Goal: Task Accomplishment & Management: Manage account settings

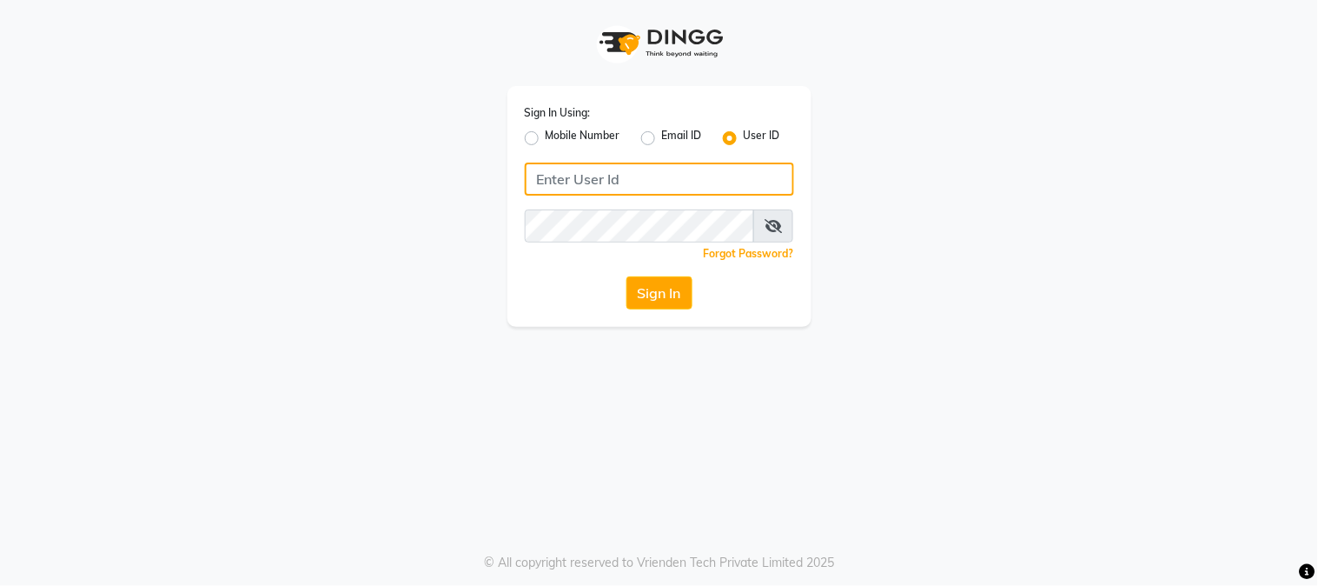
click at [600, 175] on input "Username" at bounding box center [659, 179] width 269 height 33
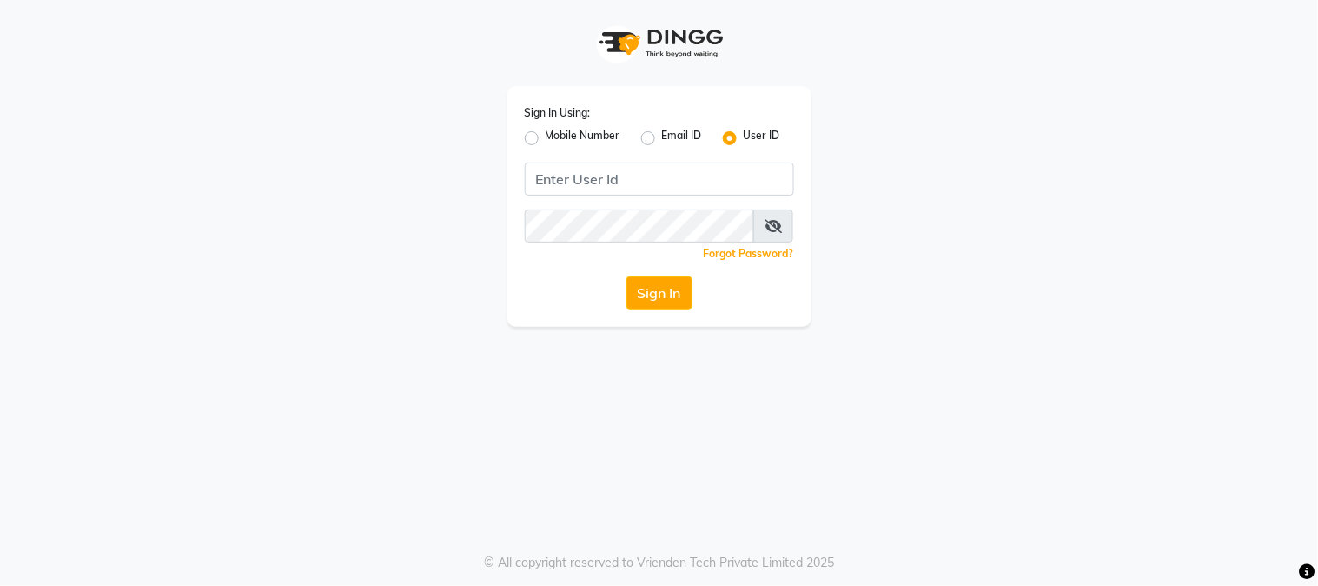
click at [546, 136] on label "Mobile Number" at bounding box center [583, 138] width 75 height 21
click at [546, 136] on input "Mobile Number" at bounding box center [551, 133] width 11 height 11
radio input "true"
radio input "false"
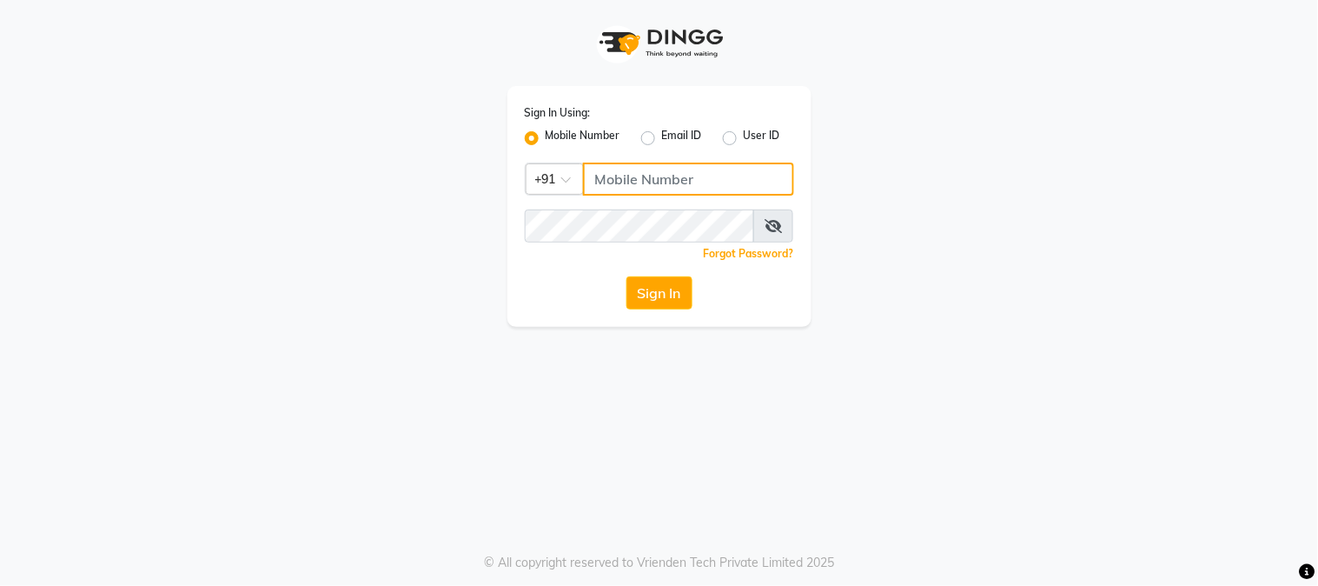
click at [661, 185] on input "Username" at bounding box center [688, 179] width 211 height 33
type input "7900176666"
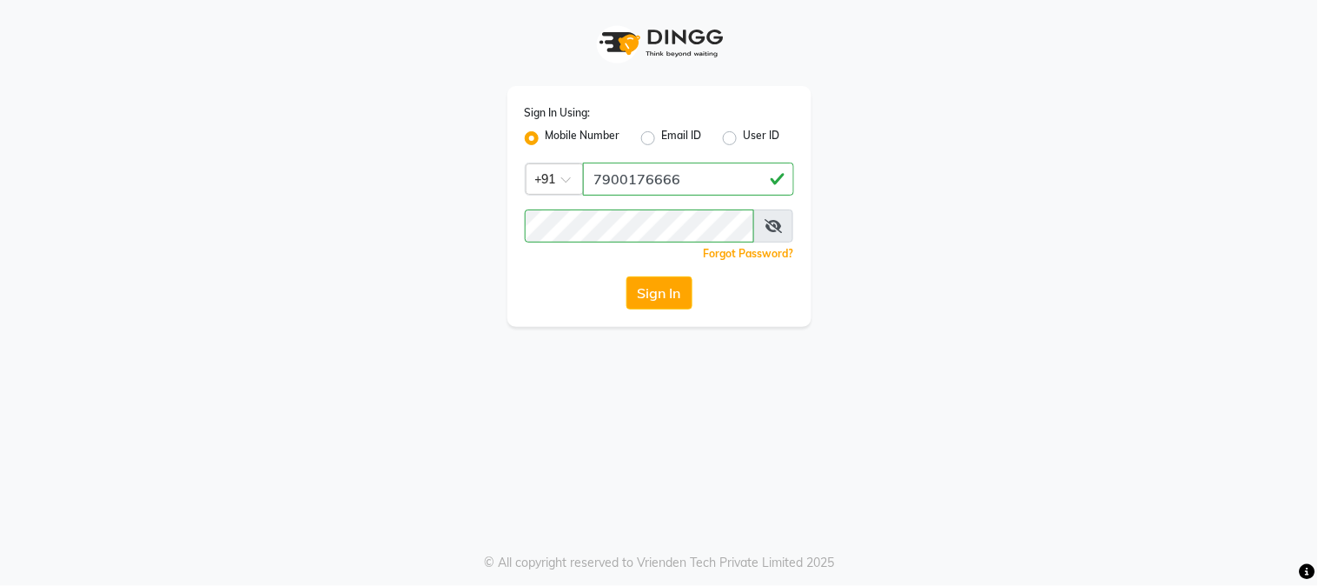
click at [767, 224] on icon at bounding box center [773, 226] width 17 height 14
click at [662, 304] on button "Sign In" at bounding box center [660, 292] width 66 height 33
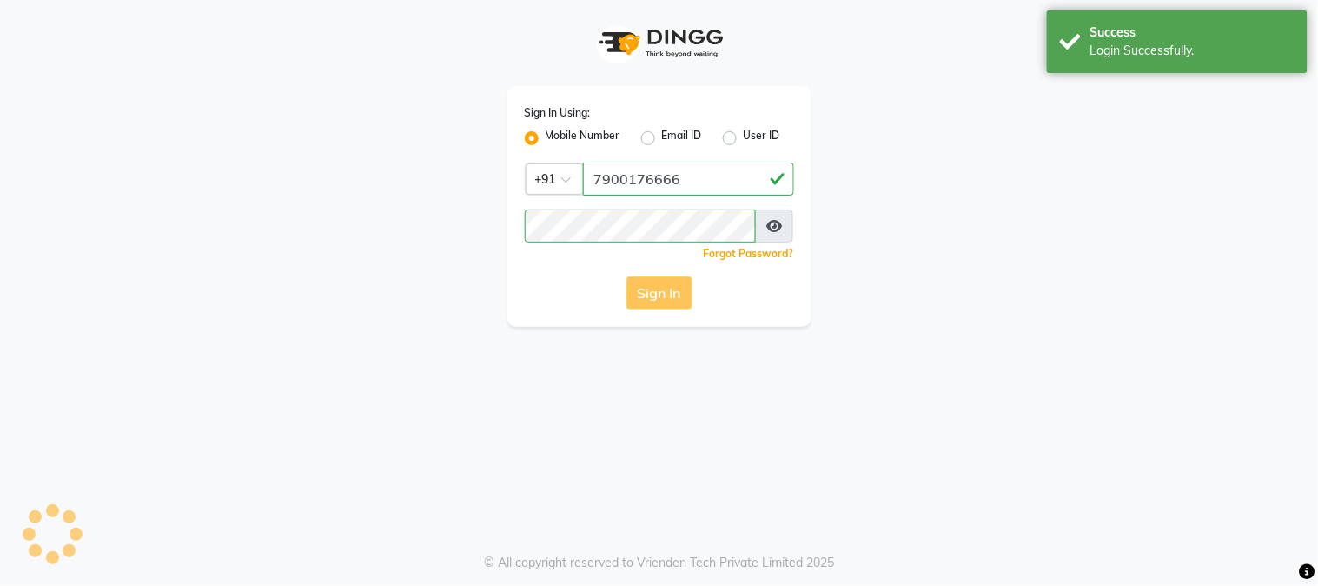
click at [647, 292] on div "Sign In" at bounding box center [659, 292] width 269 height 33
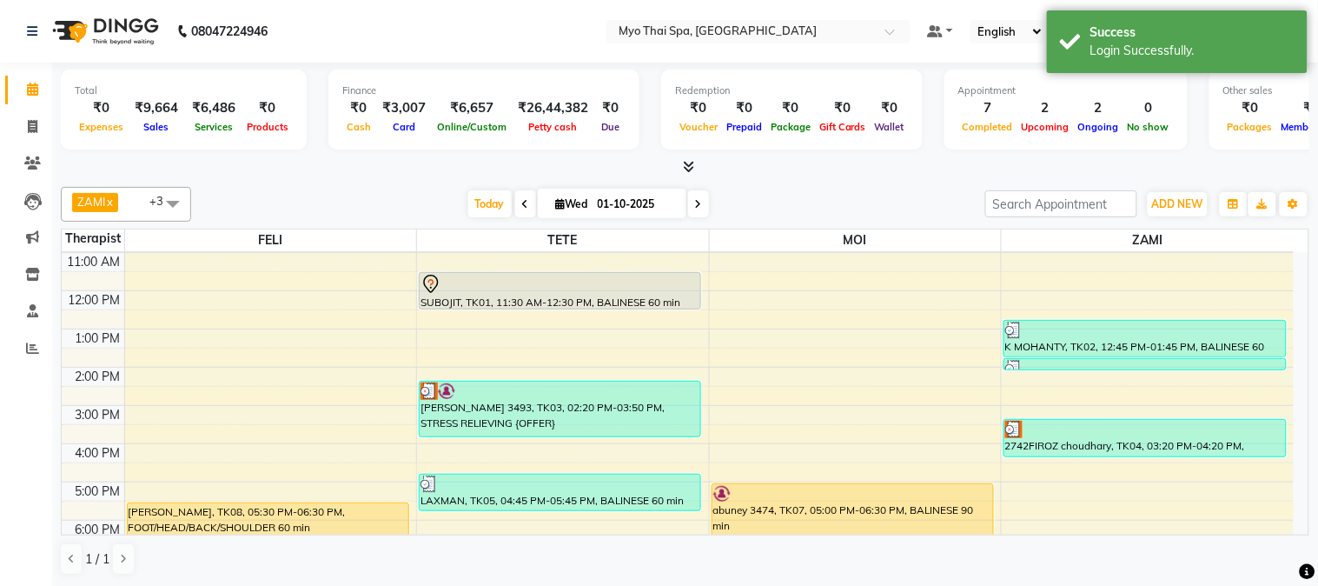
scroll to position [193, 0]
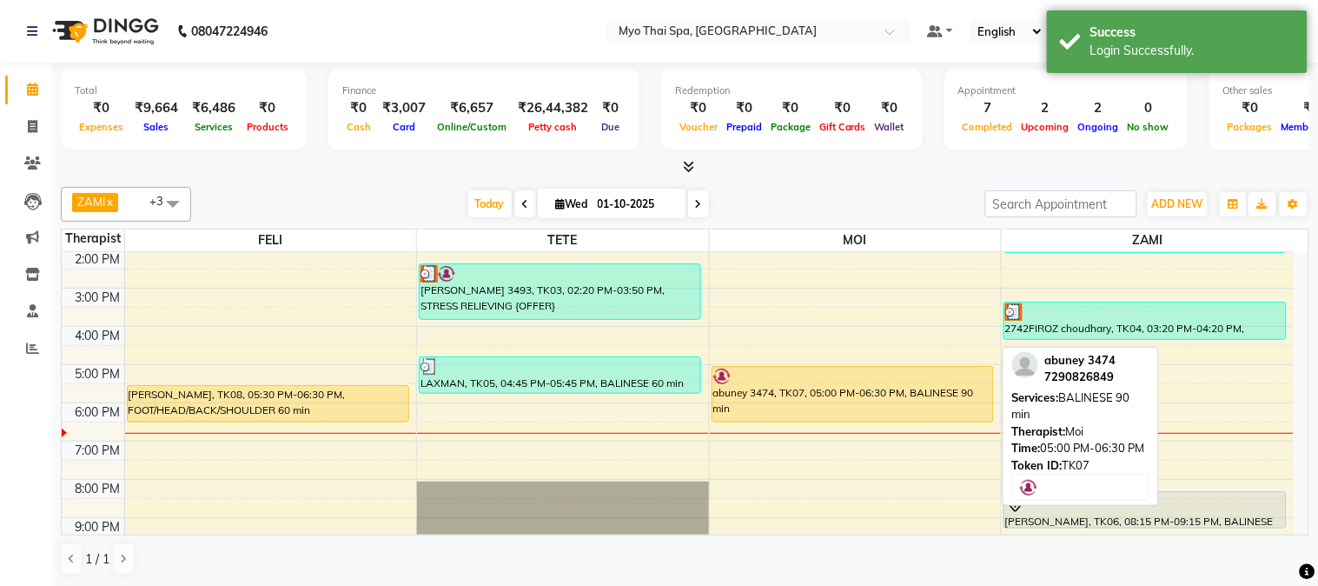
click at [737, 377] on div at bounding box center [852, 376] width 279 height 17
select select "1"
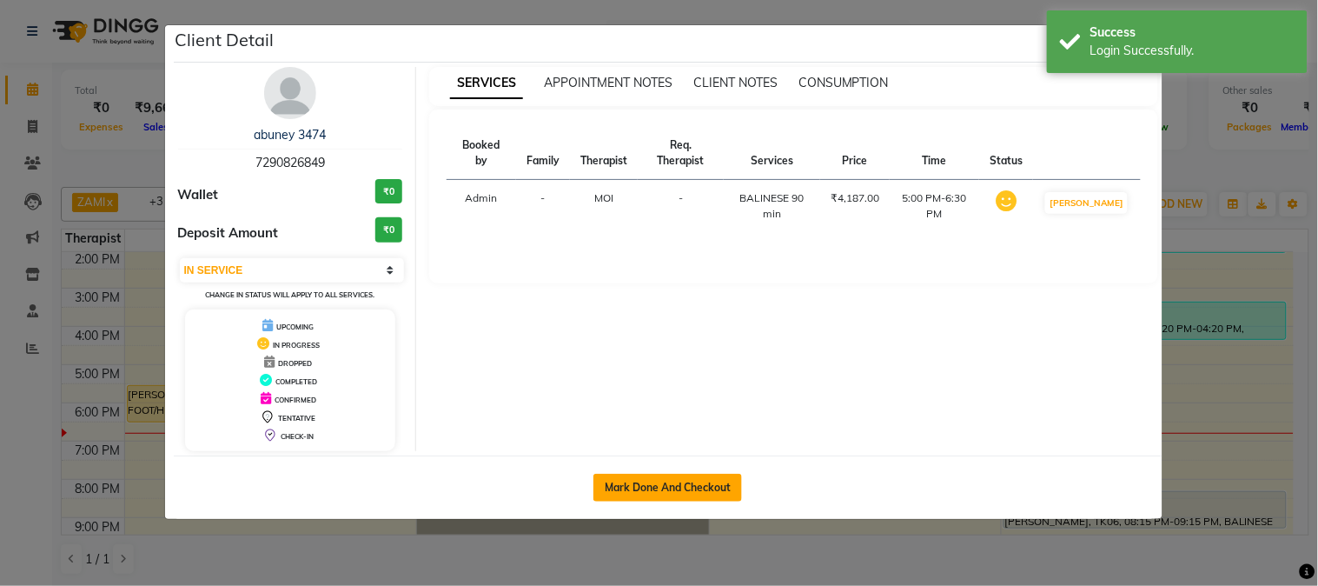
click at [692, 474] on button "Mark Done And Checkout" at bounding box center [668, 488] width 149 height 28
select select "5086"
select select "service"
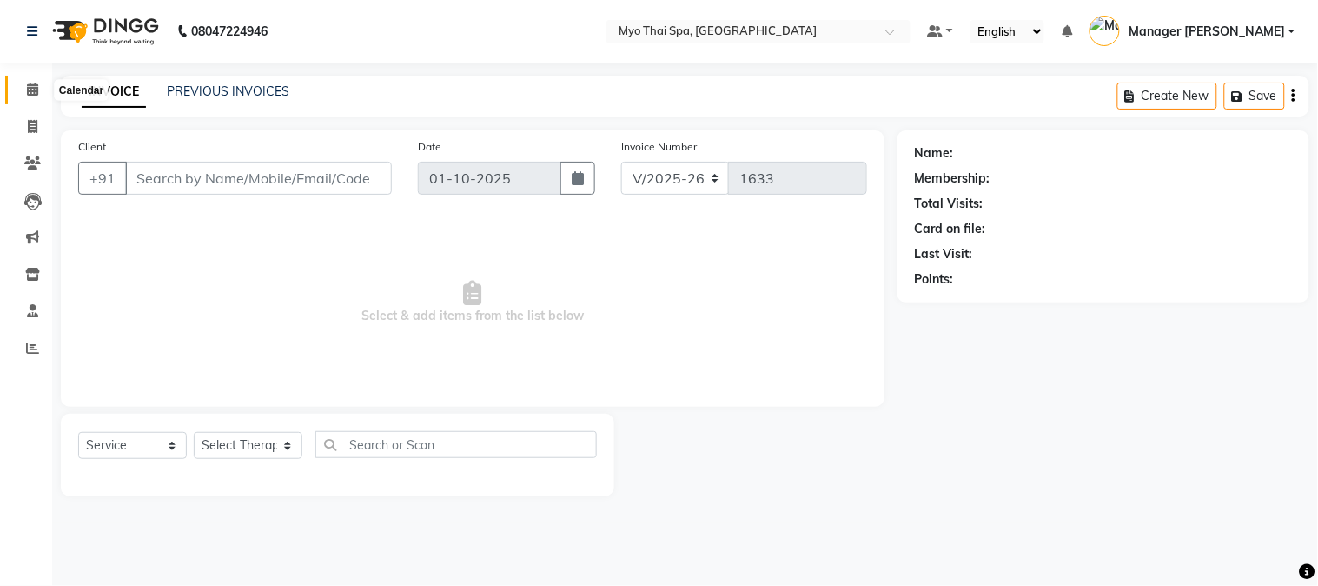
click at [27, 88] on icon at bounding box center [32, 89] width 11 height 13
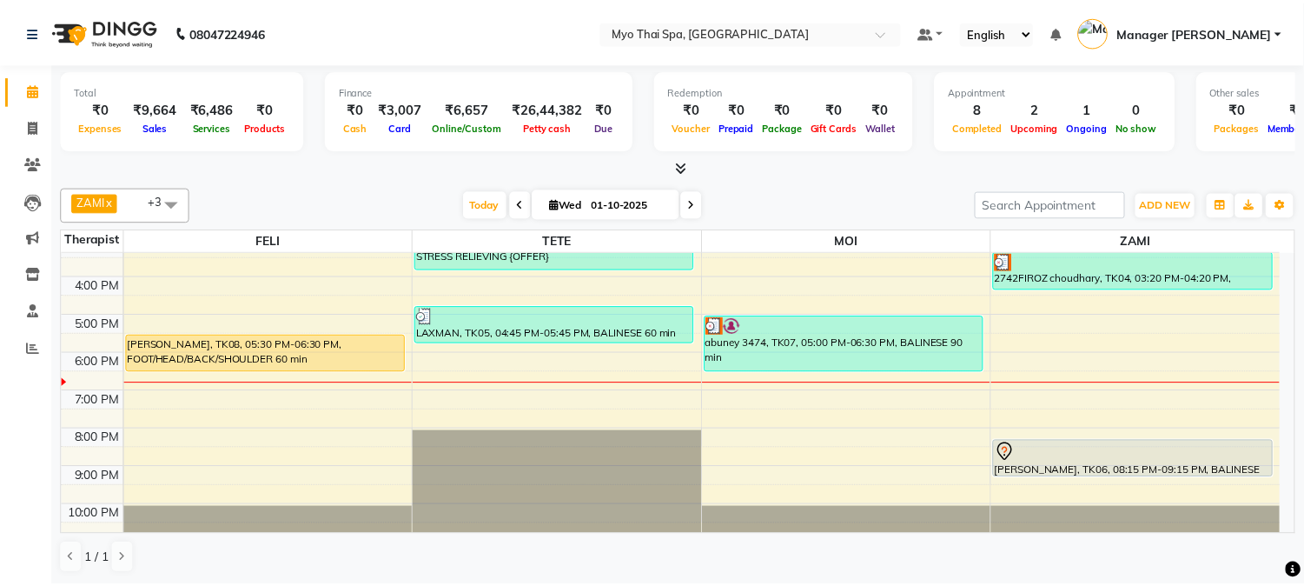
scroll to position [254, 0]
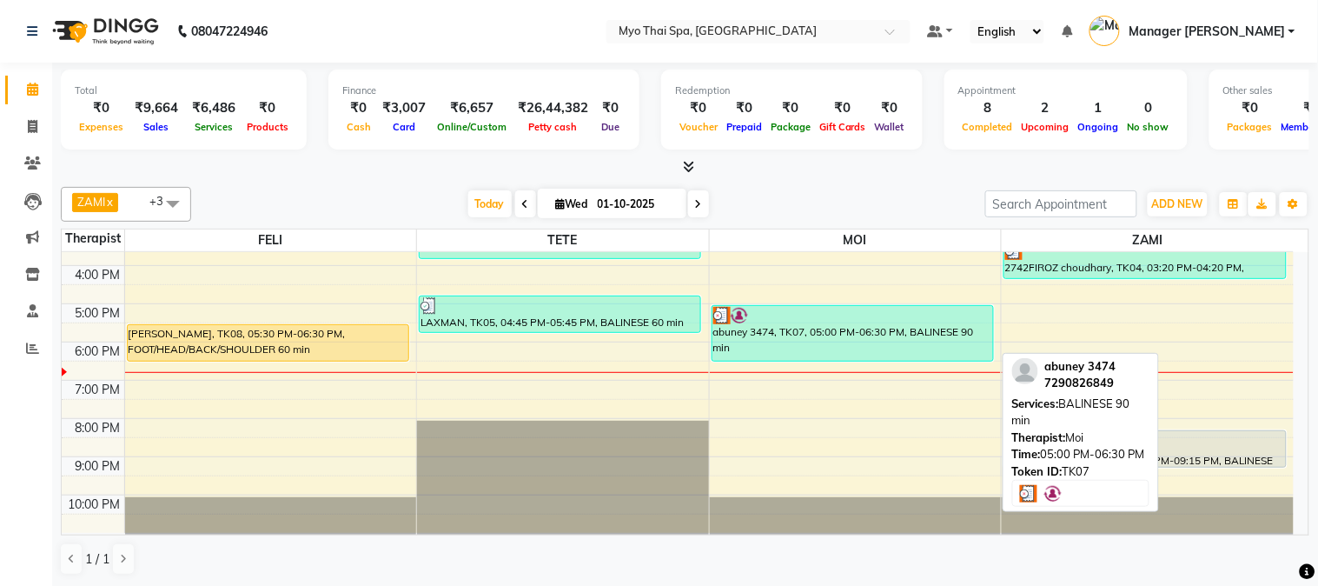
click at [784, 328] on div "abuney 3474, TK07, 05:00 PM-06:30 PM, BALINESE 90 min" at bounding box center [853, 333] width 281 height 55
select select "3"
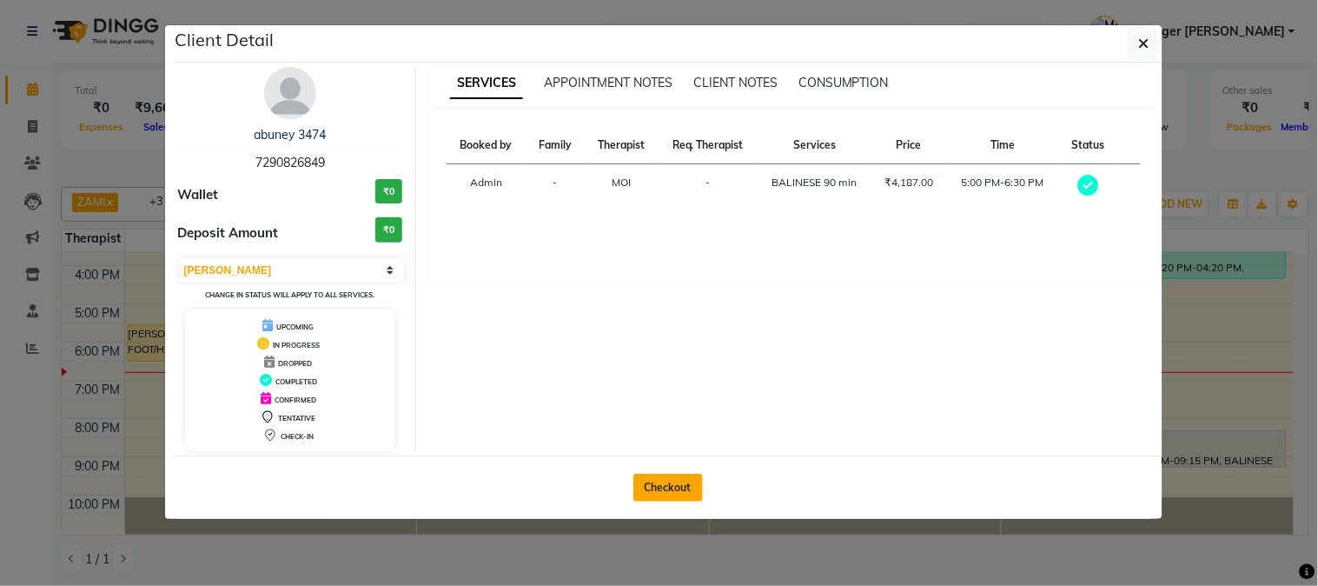
click at [665, 480] on button "Checkout" at bounding box center [669, 488] width 70 height 28
select select "service"
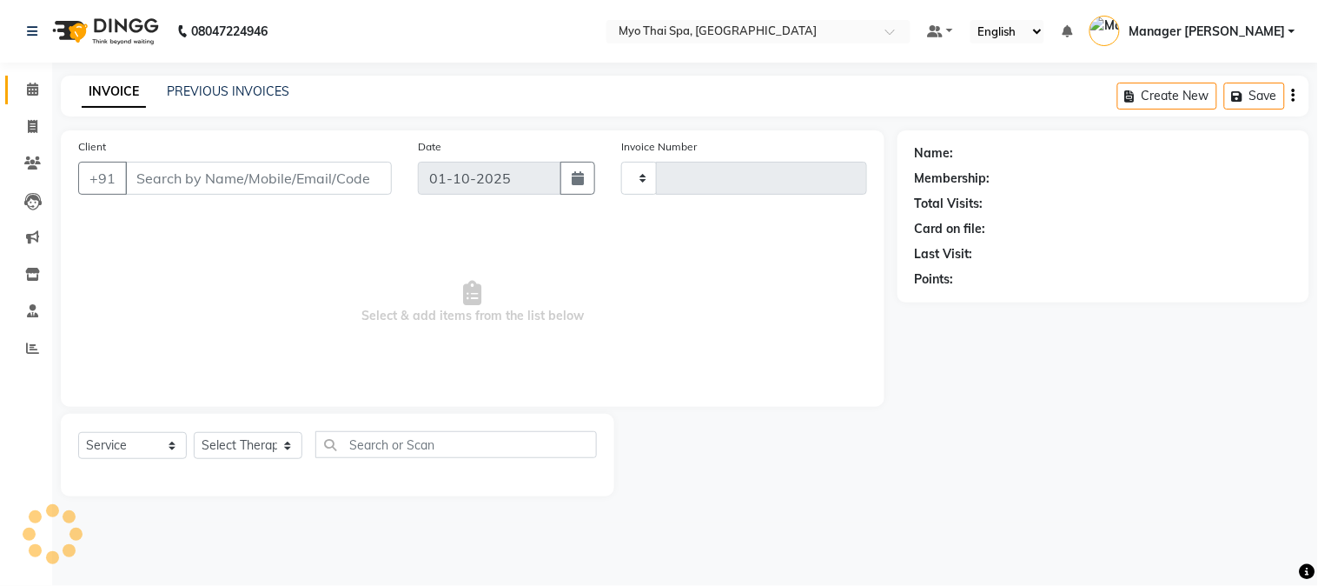
type input "1633"
select select "5086"
type input "7290826849"
select select "85116"
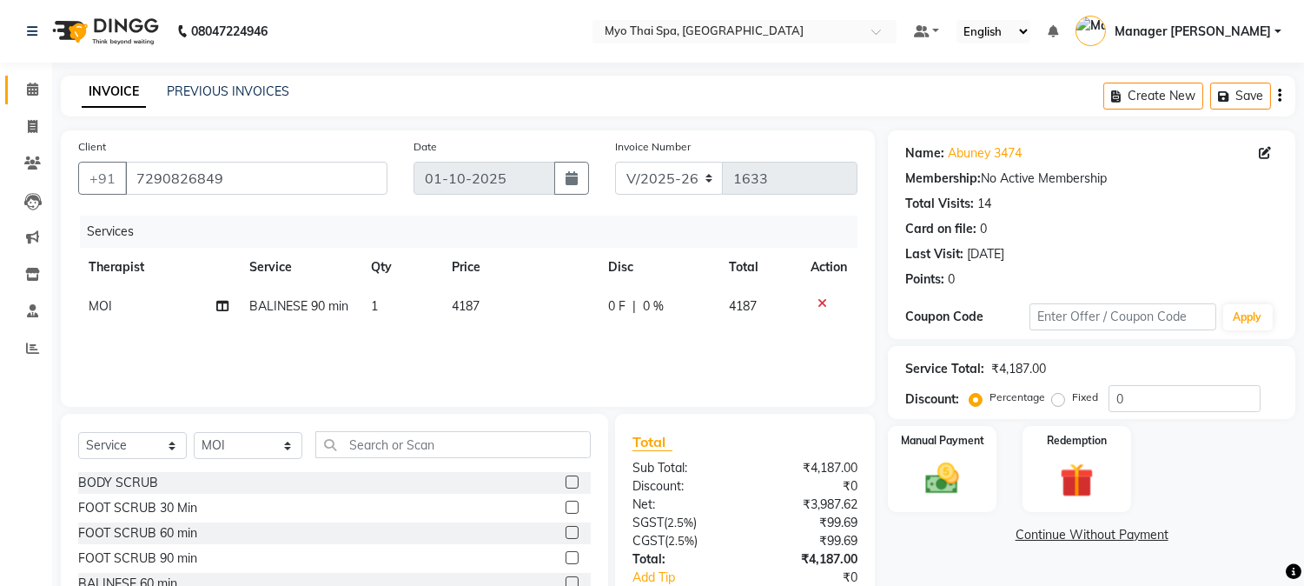
scroll to position [109, 0]
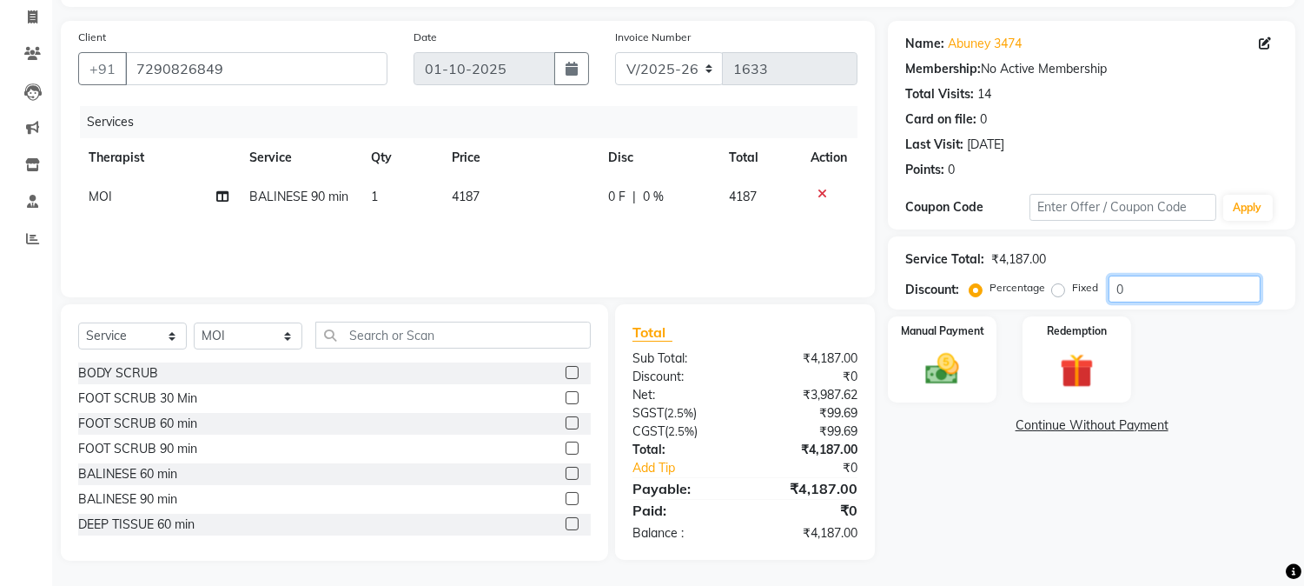
click at [1163, 284] on input "0" at bounding box center [1185, 288] width 152 height 27
type input "020"
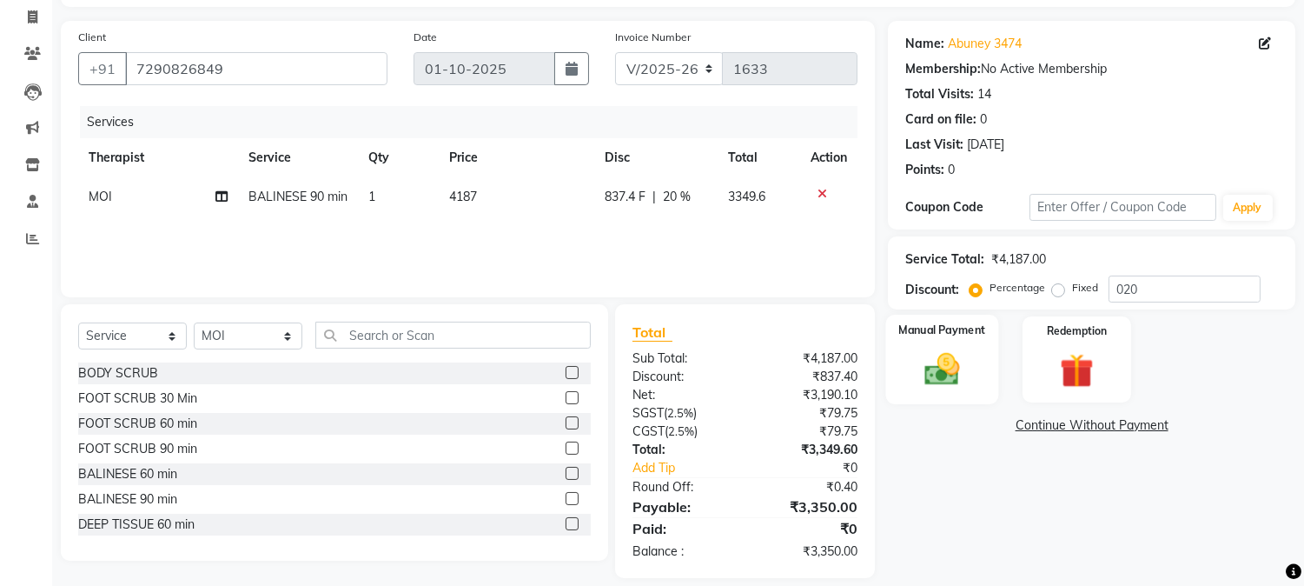
click at [931, 369] on img at bounding box center [942, 369] width 57 height 41
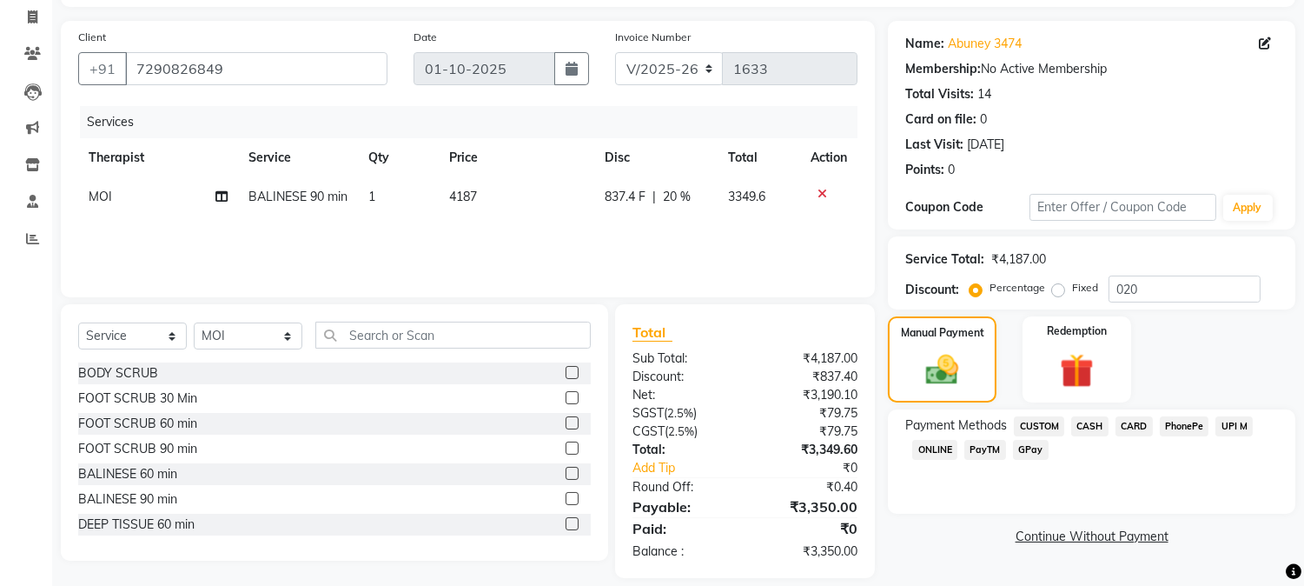
click at [1105, 420] on span "CASH" at bounding box center [1089, 426] width 37 height 20
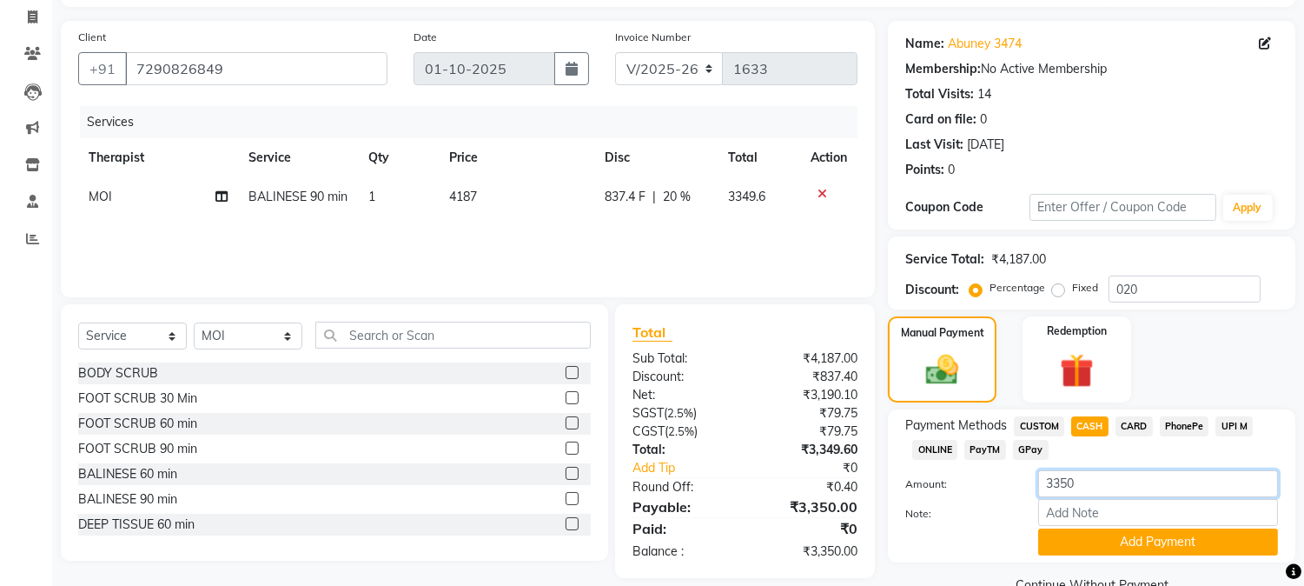
click at [1080, 478] on input "3350" at bounding box center [1158, 483] width 240 height 27
type input "3"
type input "1550"
click at [1106, 549] on button "Add Payment" at bounding box center [1158, 541] width 240 height 27
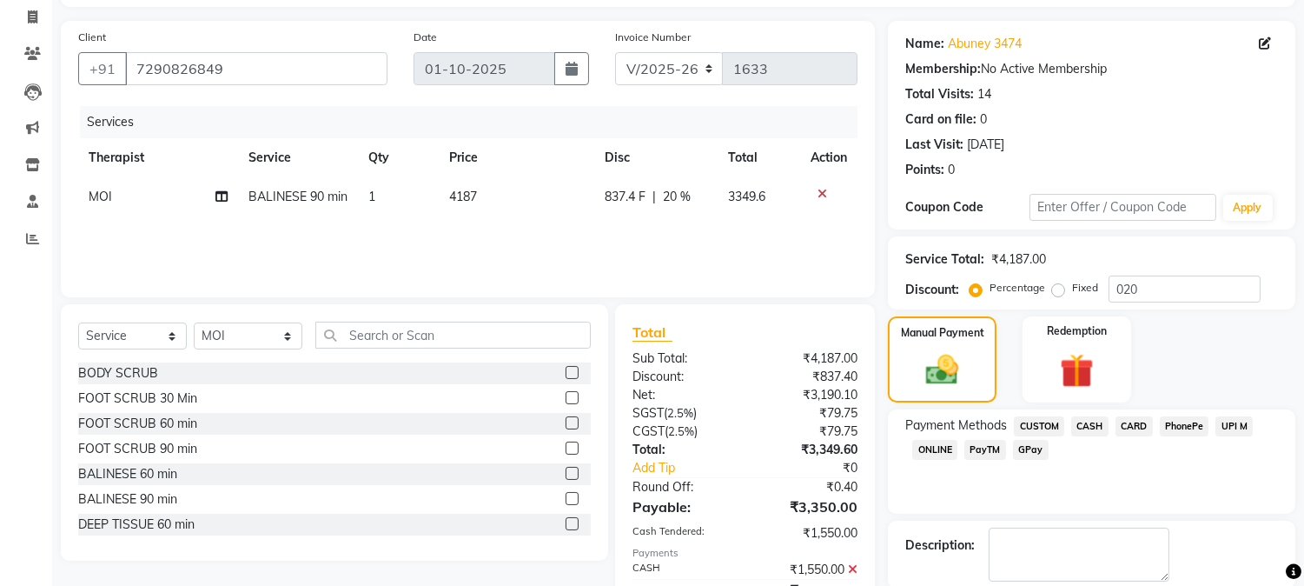
click at [1223, 419] on span "UPI M" at bounding box center [1234, 426] width 37 height 20
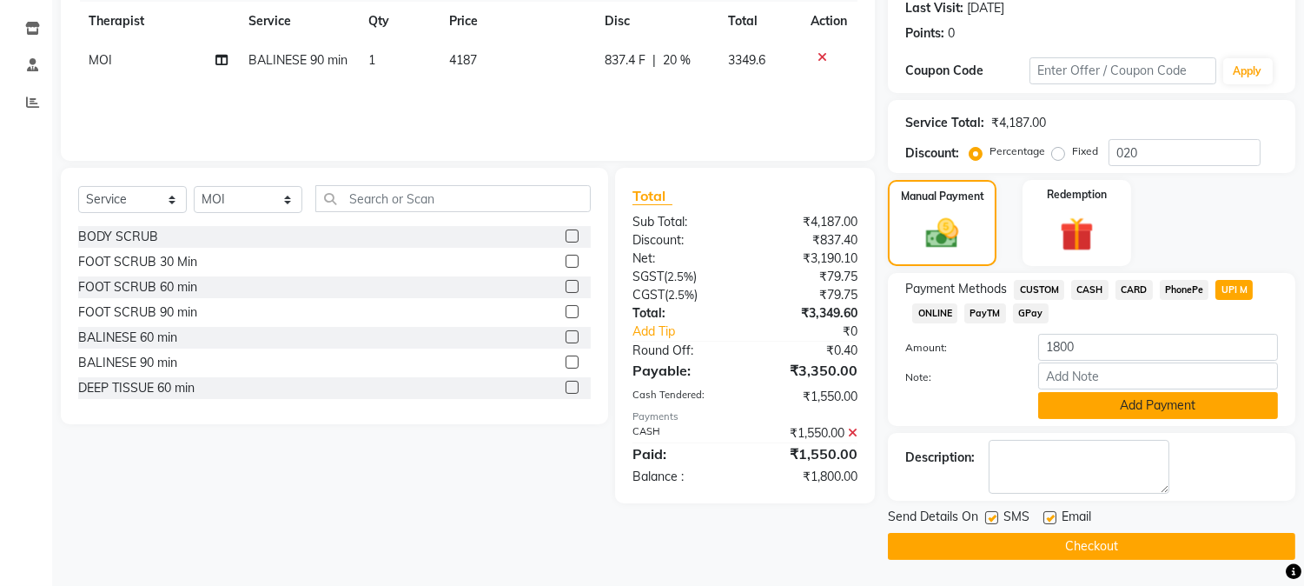
click at [1091, 407] on button "Add Payment" at bounding box center [1158, 405] width 240 height 27
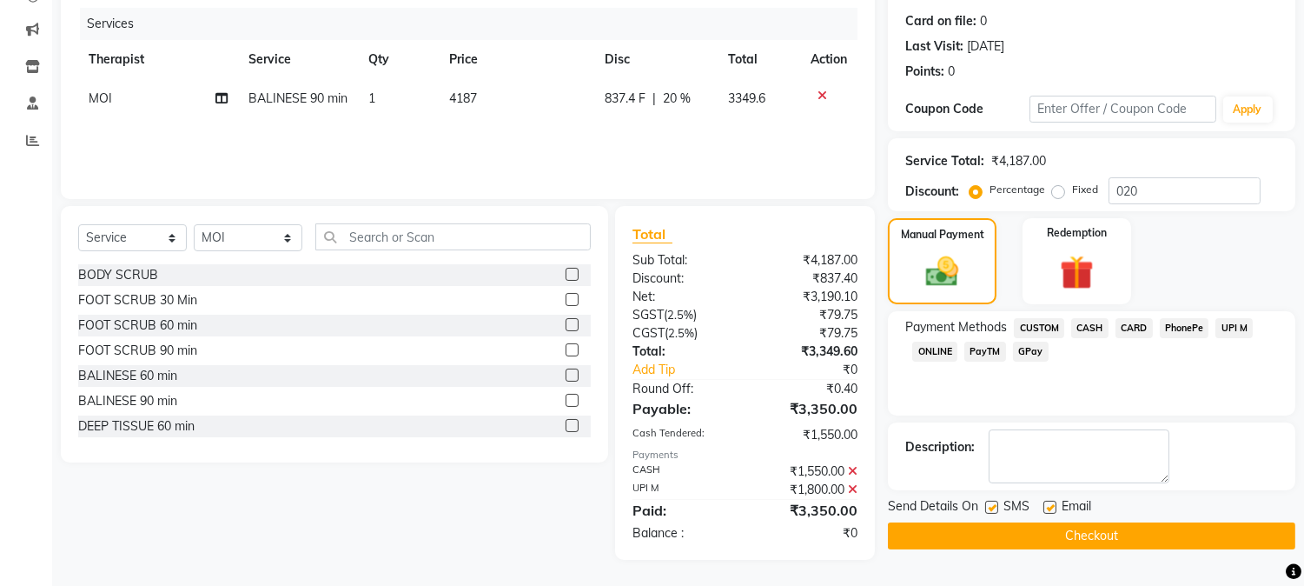
scroll to position [207, 0]
click at [1005, 548] on button "Checkout" at bounding box center [1092, 536] width 408 height 27
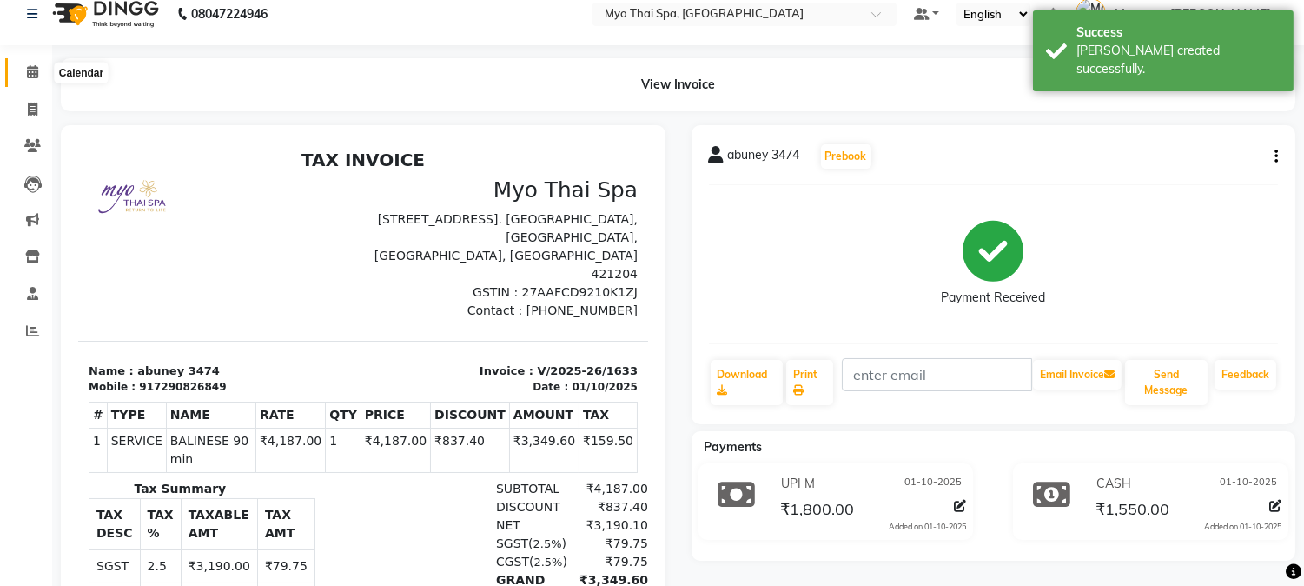
click at [27, 73] on icon at bounding box center [32, 71] width 11 height 13
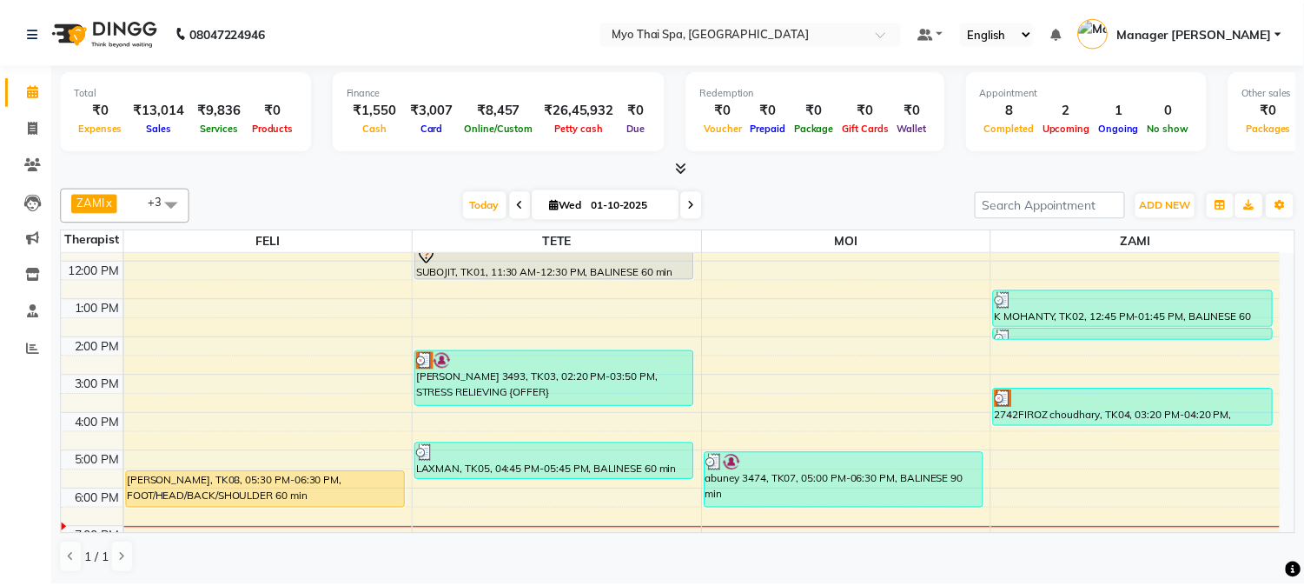
scroll to position [254, 0]
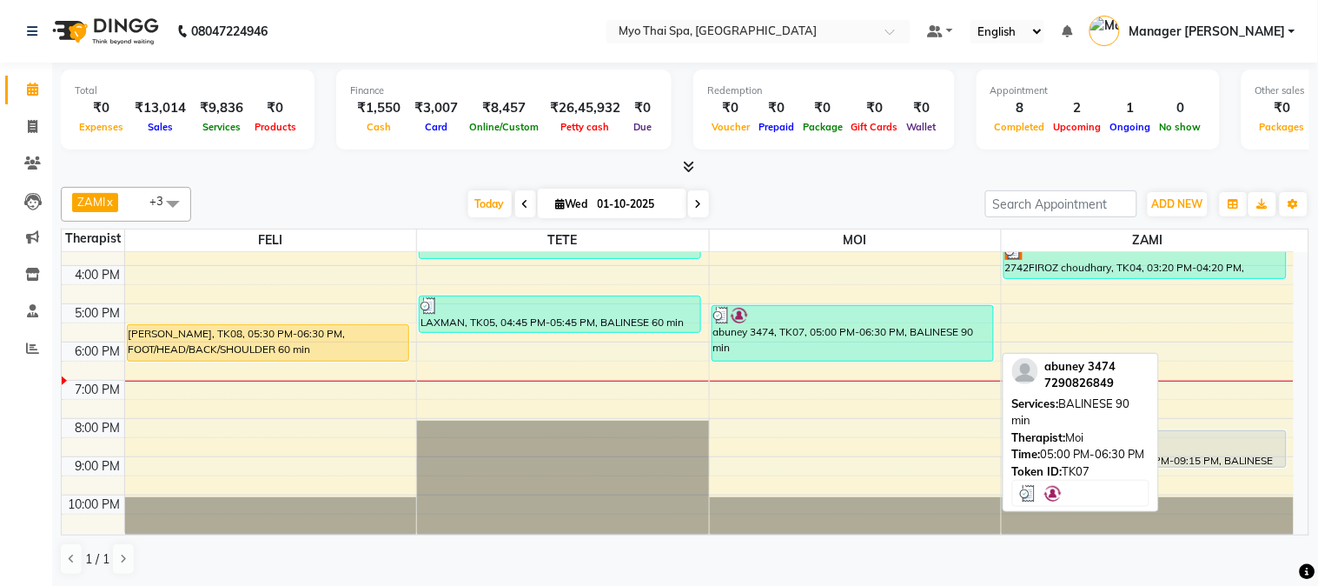
click at [796, 333] on div "abuney 3474, TK07, 05:00 PM-06:30 PM, BALINESE 90 min" at bounding box center [853, 333] width 281 height 55
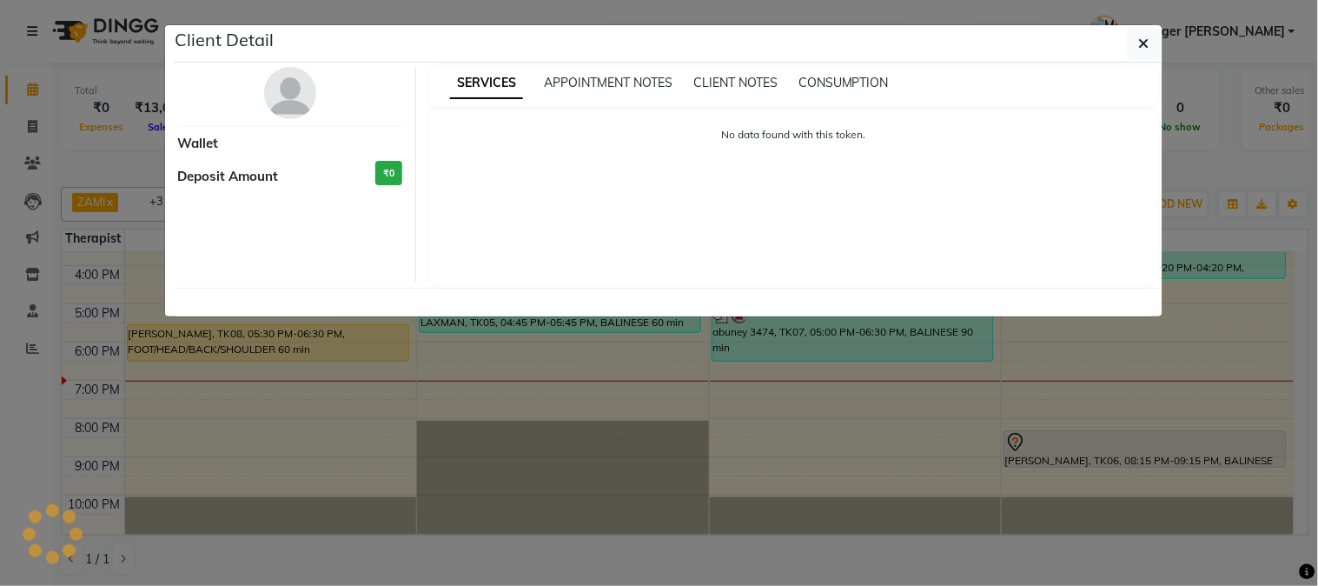
select select "3"
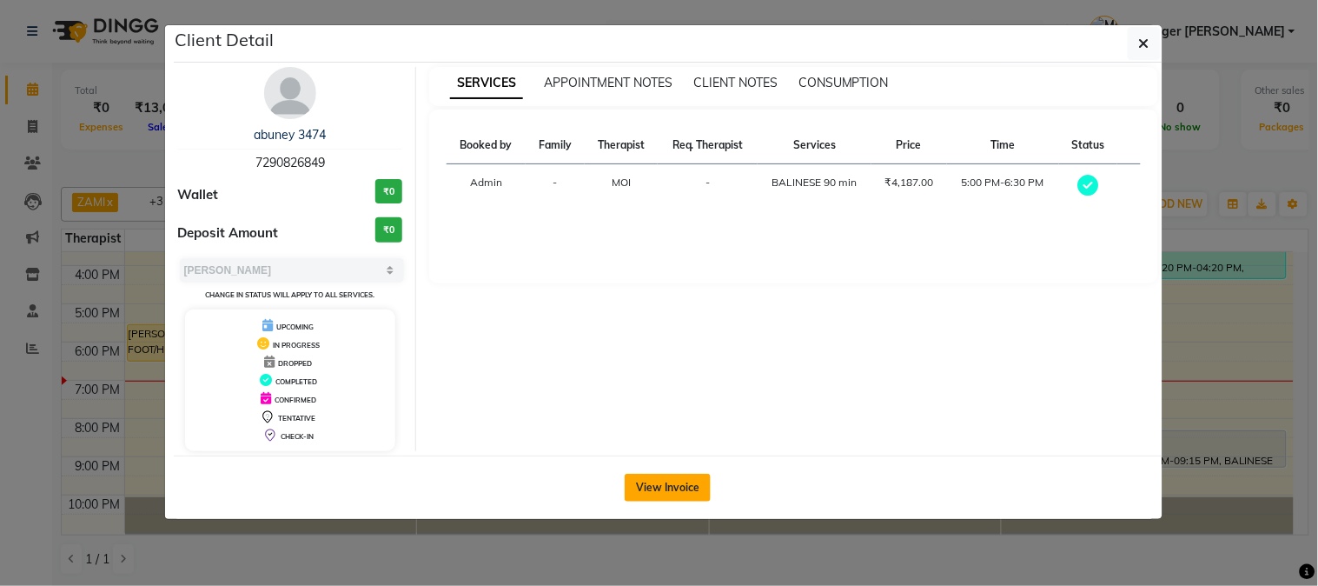
click at [681, 491] on button "View Invoice" at bounding box center [668, 488] width 86 height 28
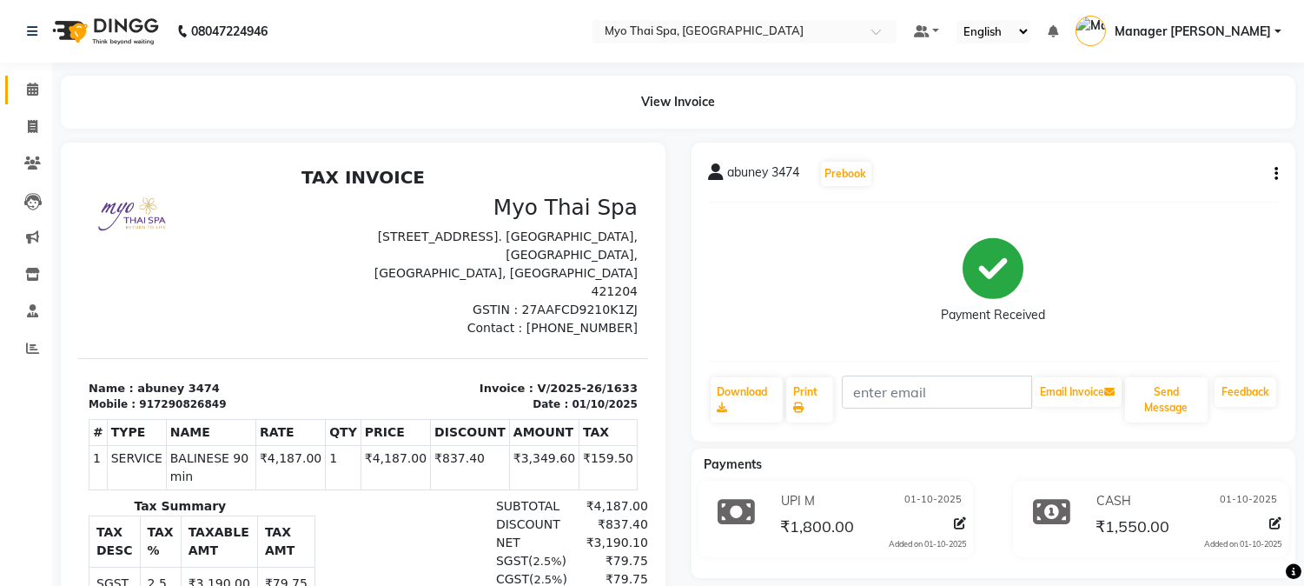
click at [44, 76] on link "Calendar" at bounding box center [26, 90] width 42 height 29
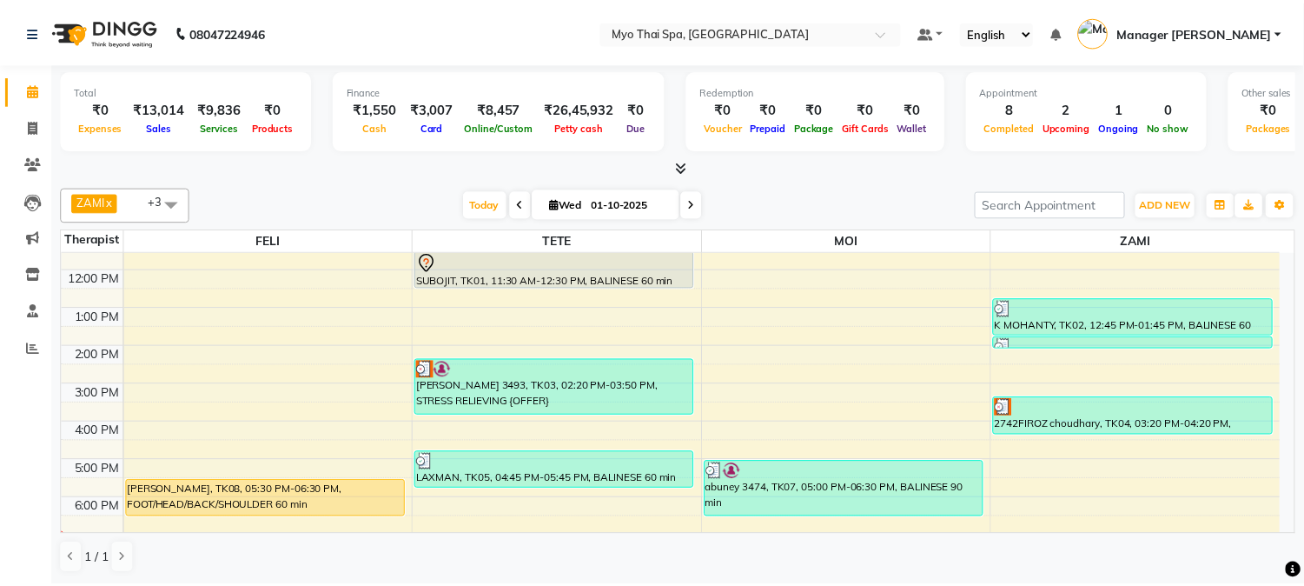
scroll to position [254, 0]
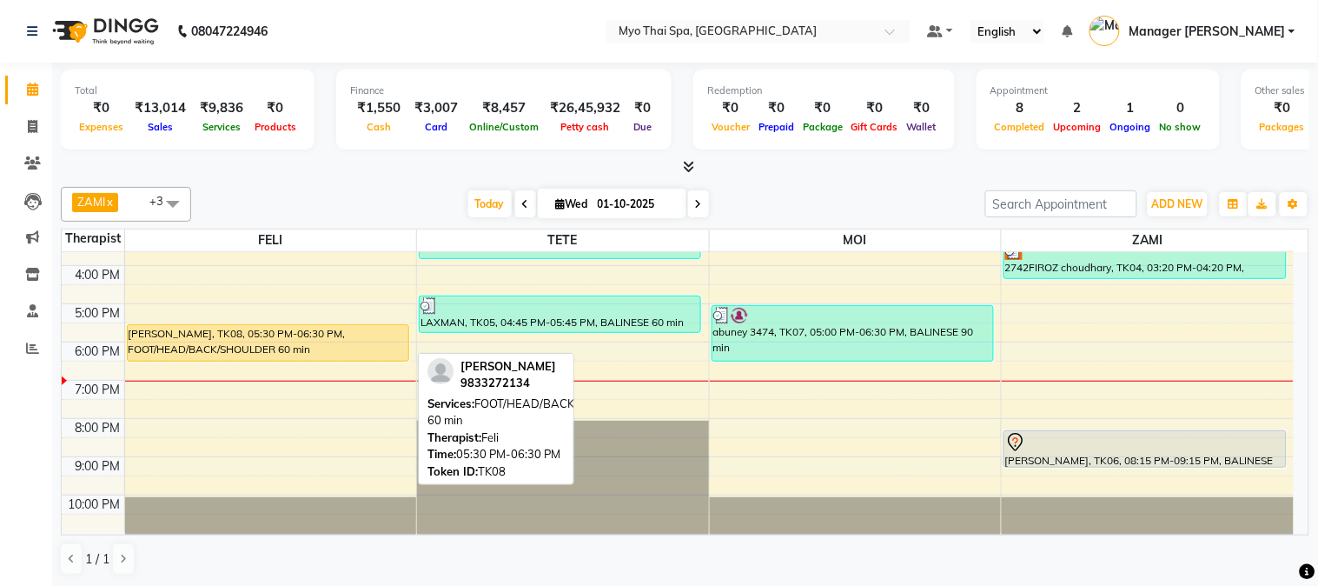
click at [128, 344] on div "ABHISHEK KUMAR, TK08, 05:30 PM-06:30 PM, FOOT/HEAD/BACK/SHOULDER 60 min" at bounding box center [268, 343] width 281 height 36
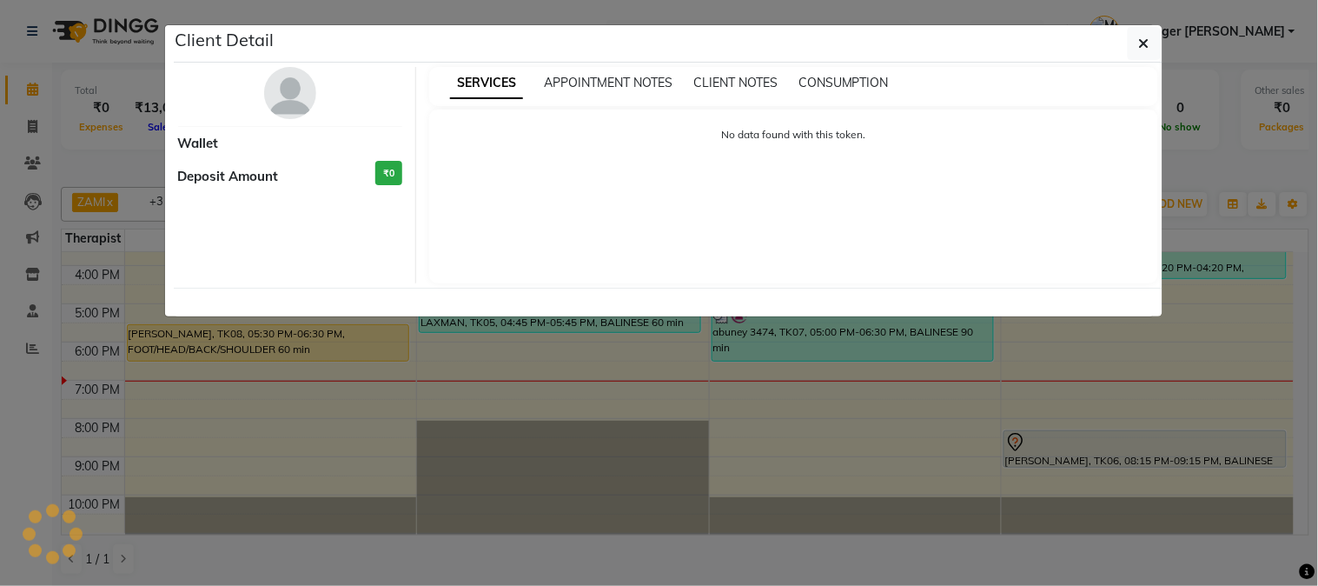
select select "1"
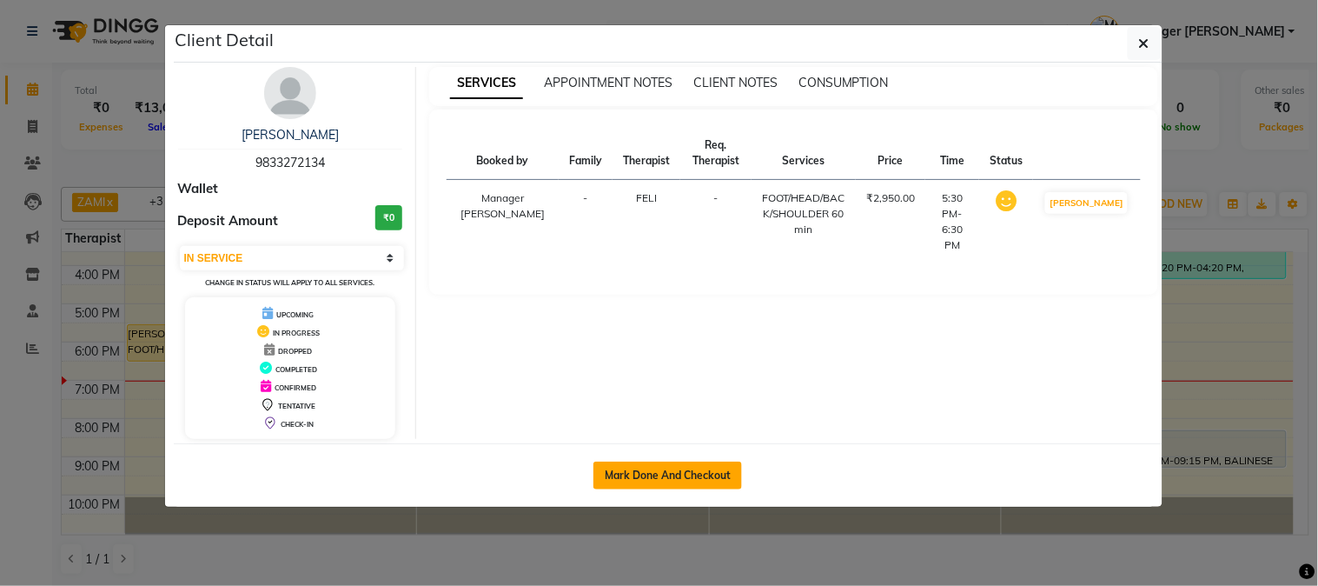
click at [653, 468] on button "Mark Done And Checkout" at bounding box center [668, 475] width 149 height 28
select select "service"
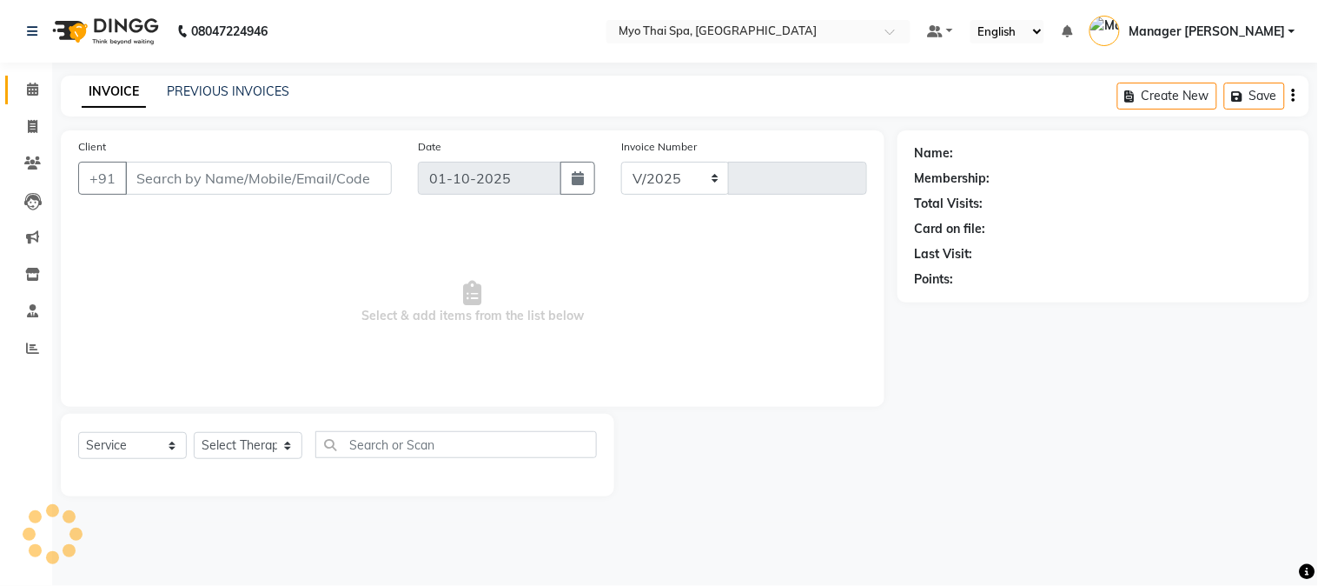
select select "5086"
type input "1634"
type input "9833272134"
select select "42923"
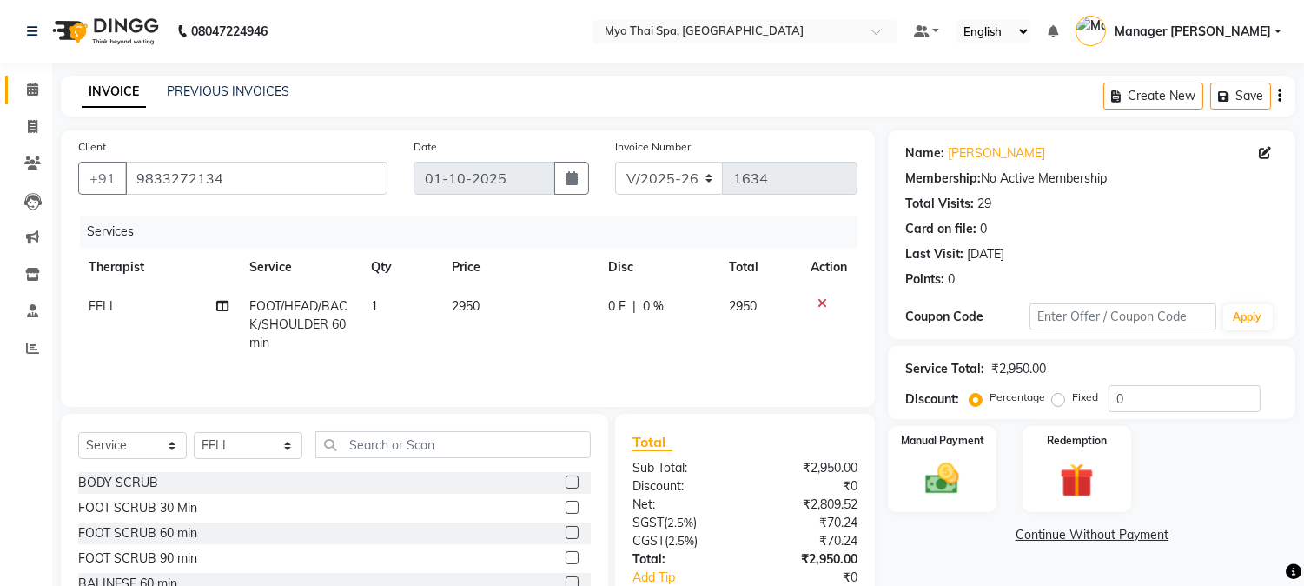
scroll to position [111, 0]
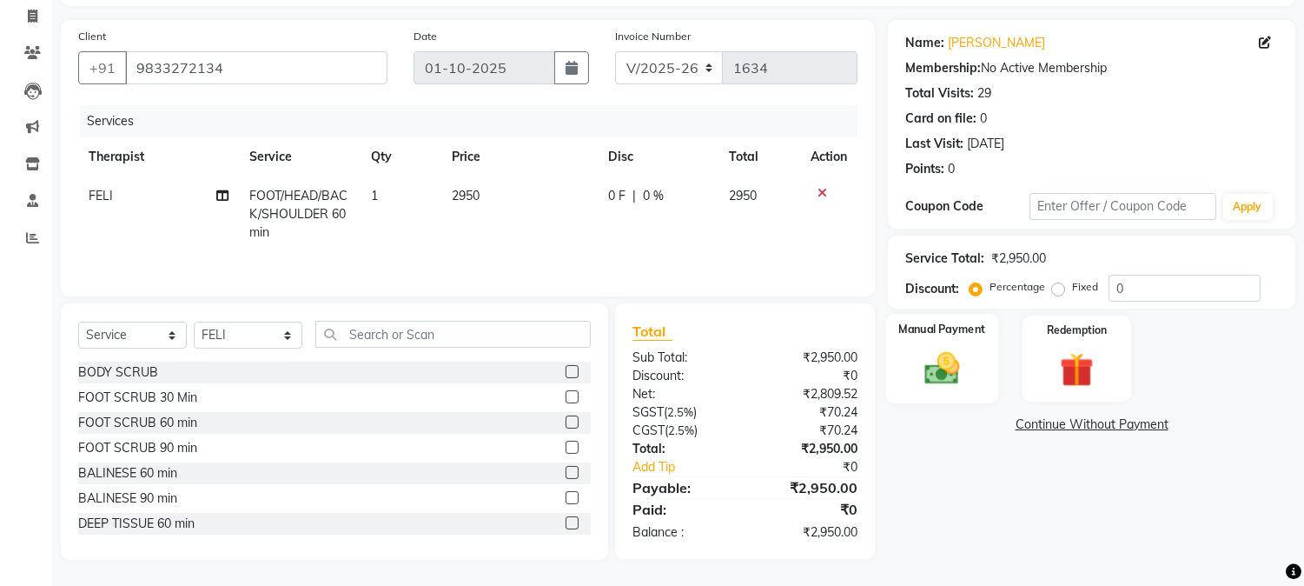
click at [956, 369] on img at bounding box center [942, 368] width 57 height 41
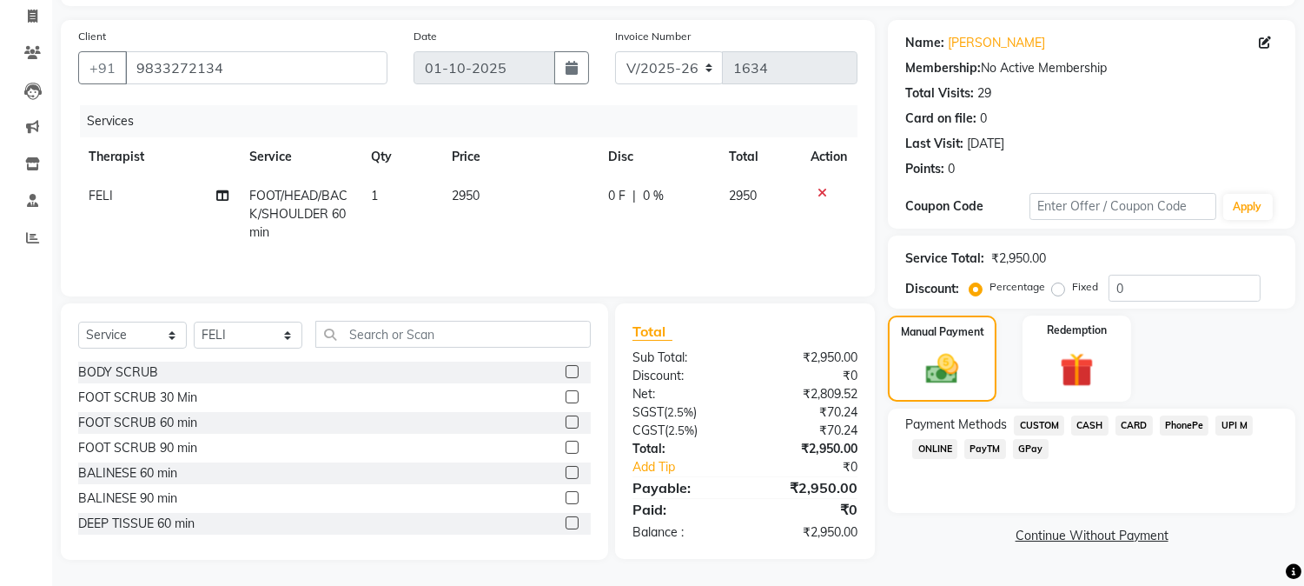
click at [1137, 421] on span "CARD" at bounding box center [1134, 425] width 37 height 20
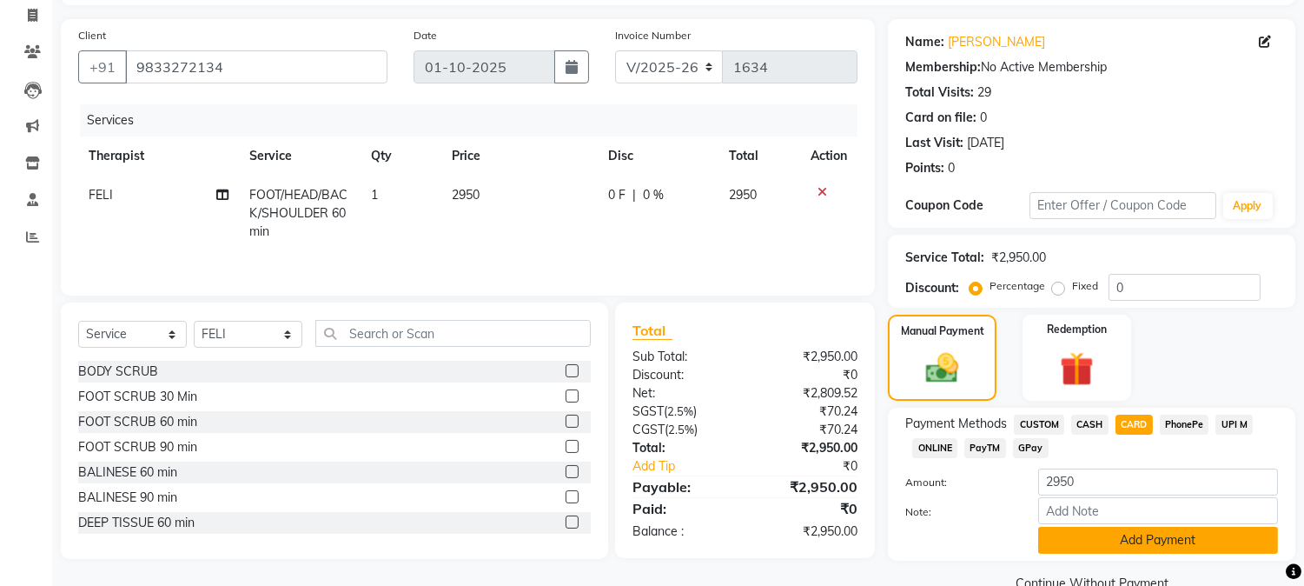
click at [1110, 527] on button "Add Payment" at bounding box center [1158, 540] width 240 height 27
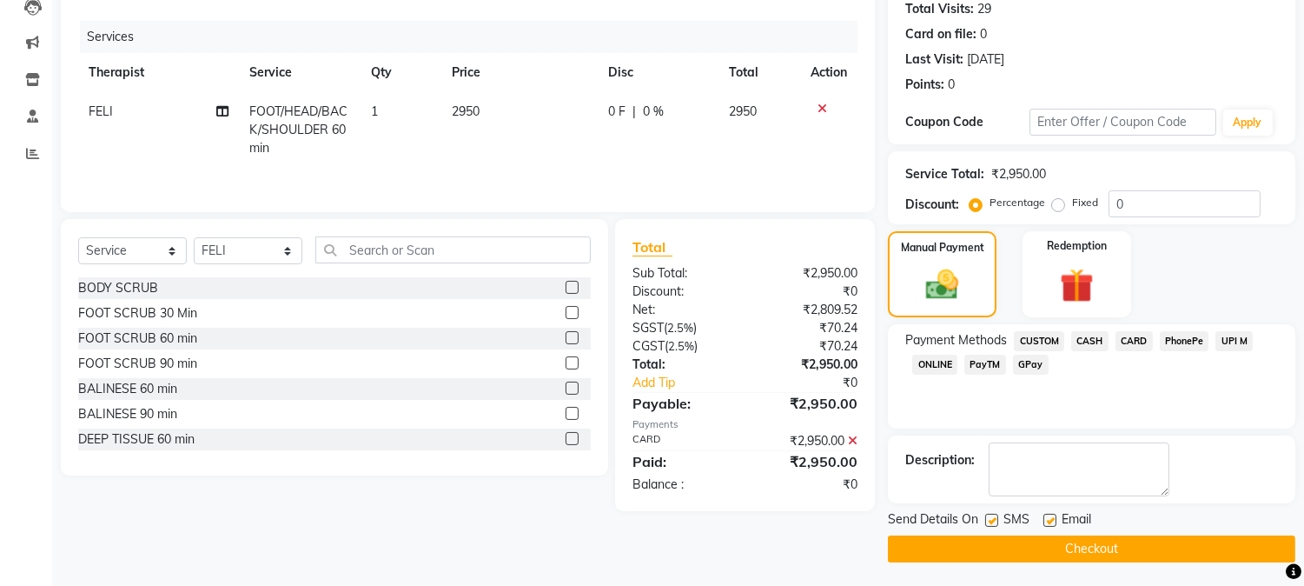
scroll to position [196, 0]
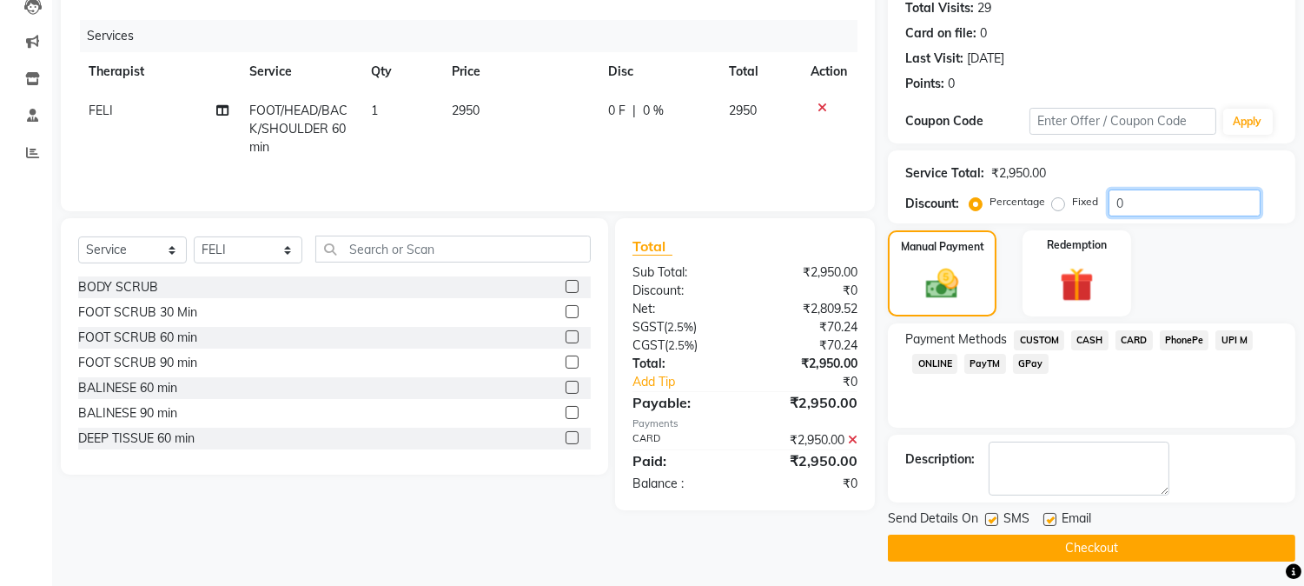
click at [1163, 203] on input "0" at bounding box center [1185, 202] width 152 height 27
click at [1072, 202] on label "Fixed" at bounding box center [1085, 202] width 26 height 16
click at [1063, 202] on input "Fixed" at bounding box center [1062, 202] width 12 height 12
radio input "true"
click at [1182, 202] on input "0" at bounding box center [1185, 202] width 152 height 27
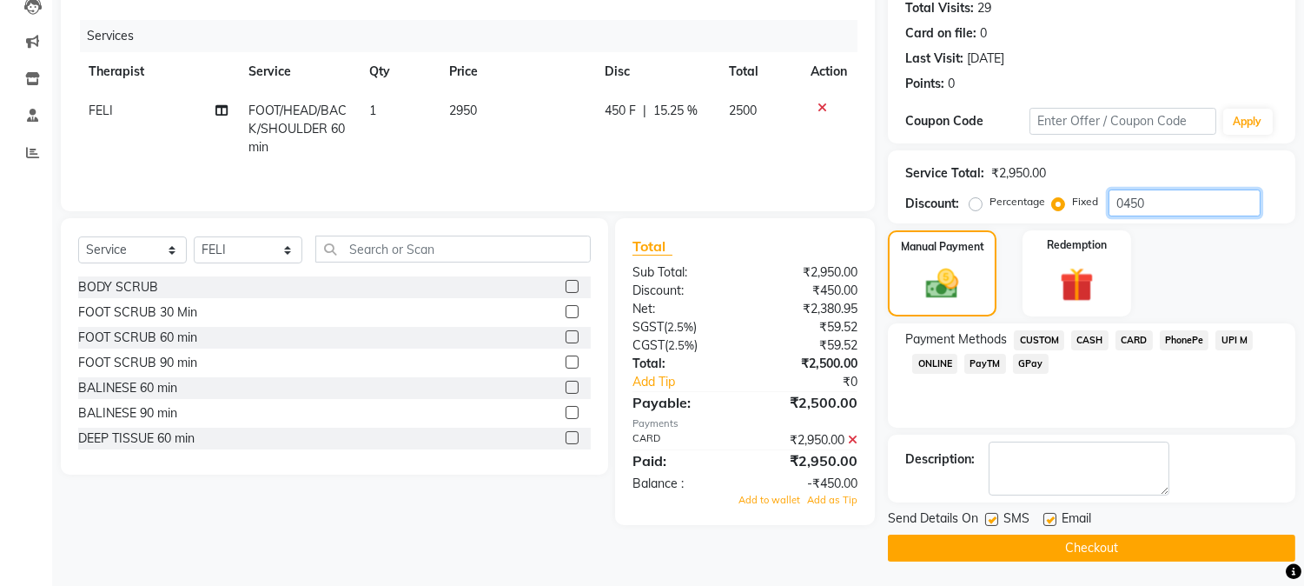
type input "0450"
click at [855, 438] on icon at bounding box center [853, 440] width 10 height 12
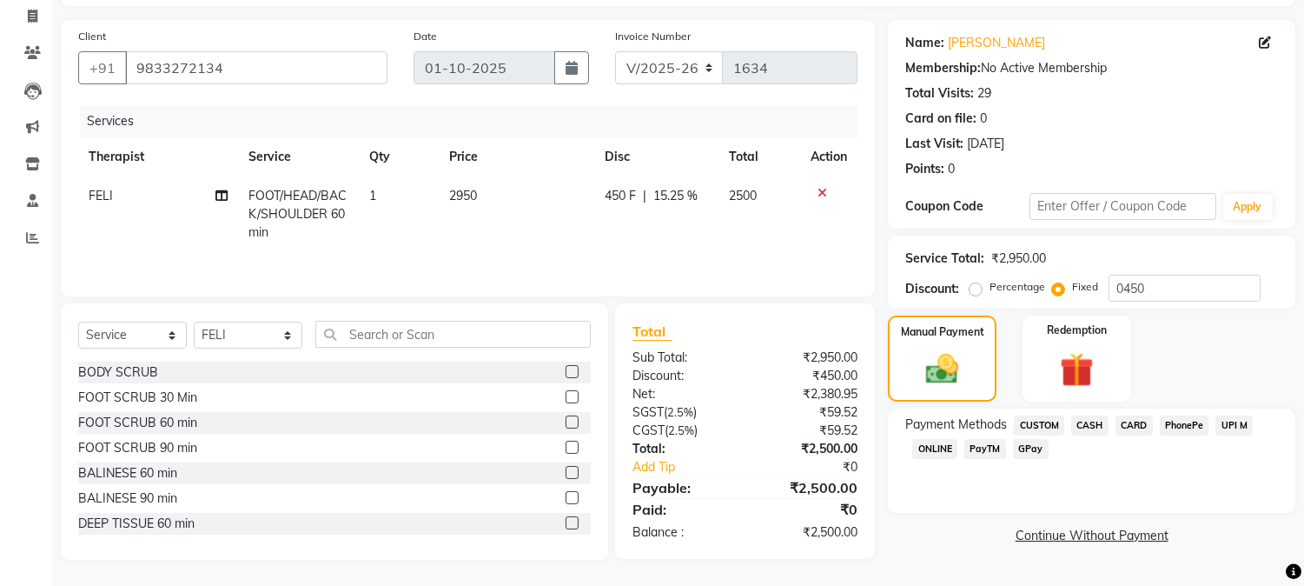
click at [1133, 415] on span "CARD" at bounding box center [1134, 425] width 37 height 20
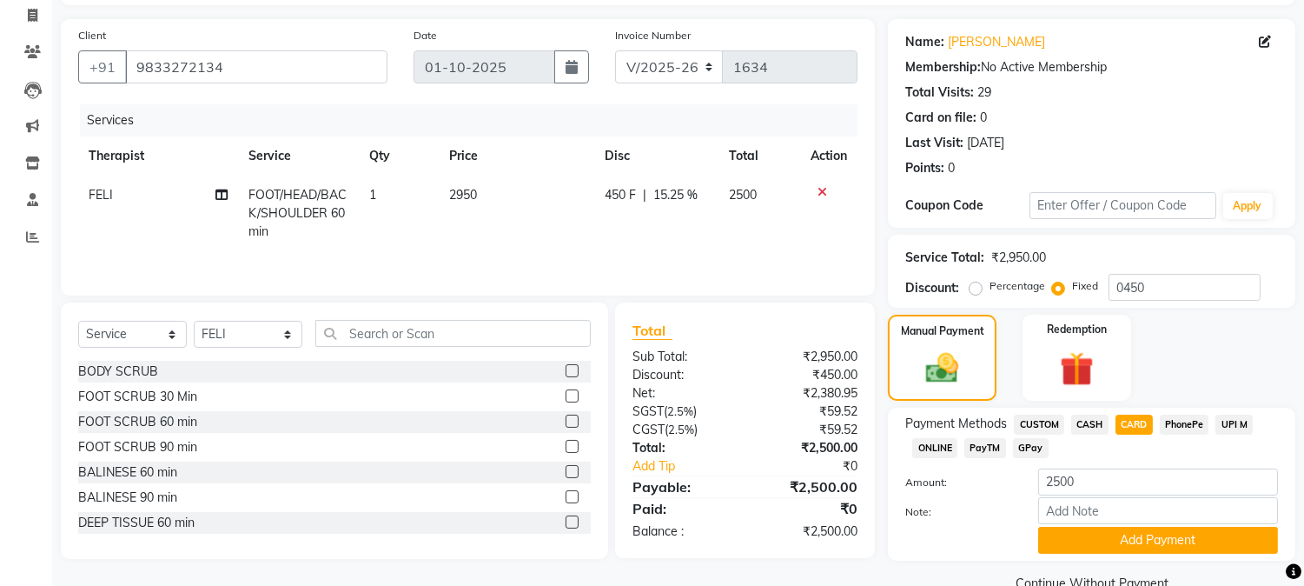
scroll to position [148, 0]
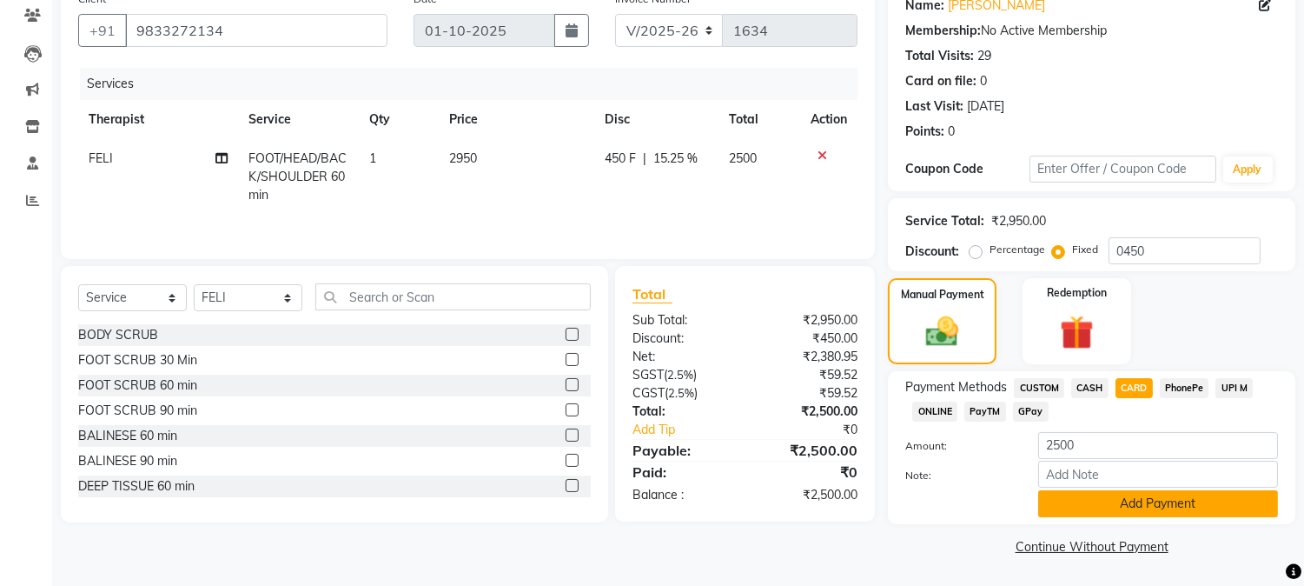
click at [1133, 500] on button "Add Payment" at bounding box center [1158, 503] width 240 height 27
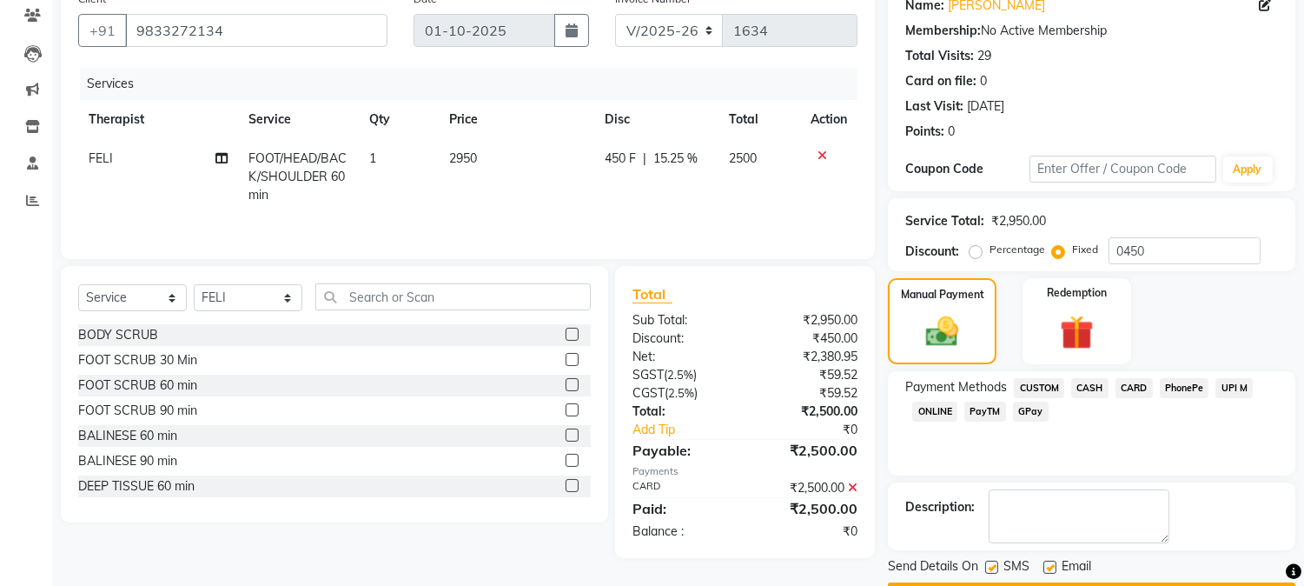
scroll to position [196, 0]
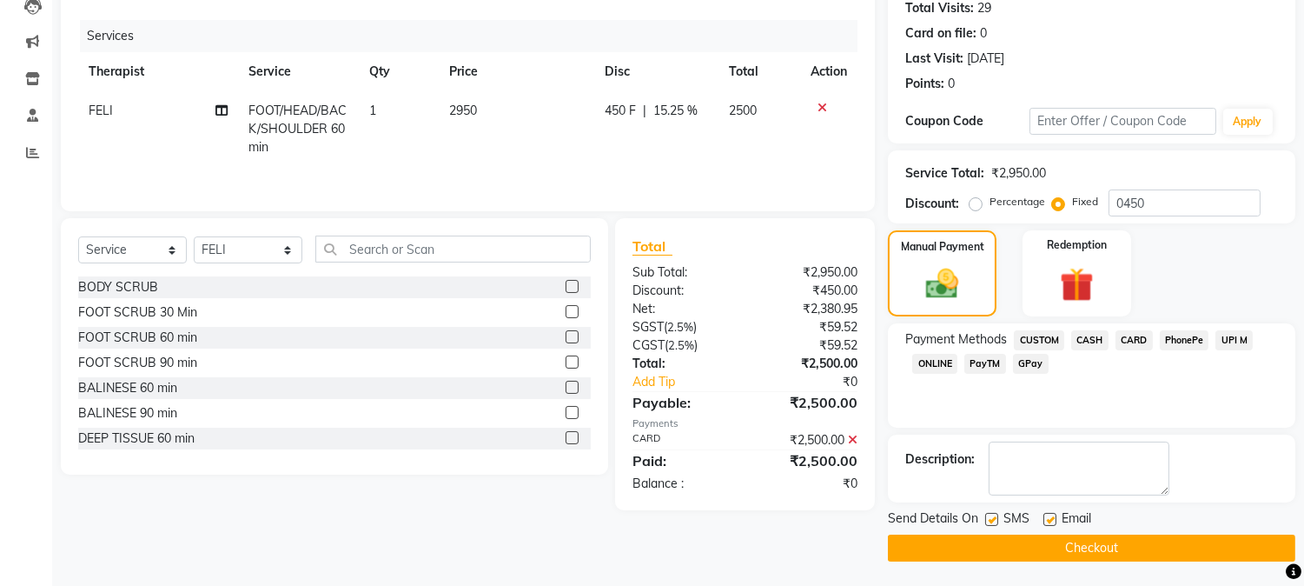
click at [1084, 544] on button "Checkout" at bounding box center [1092, 547] width 408 height 27
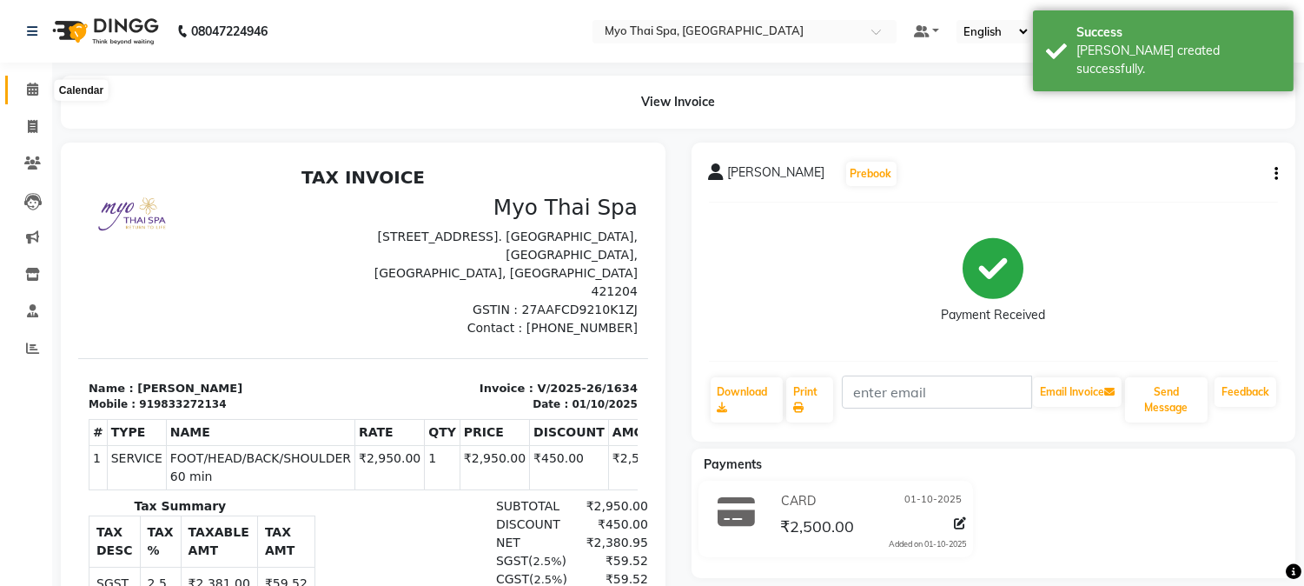
click at [30, 80] on span at bounding box center [32, 90] width 30 height 20
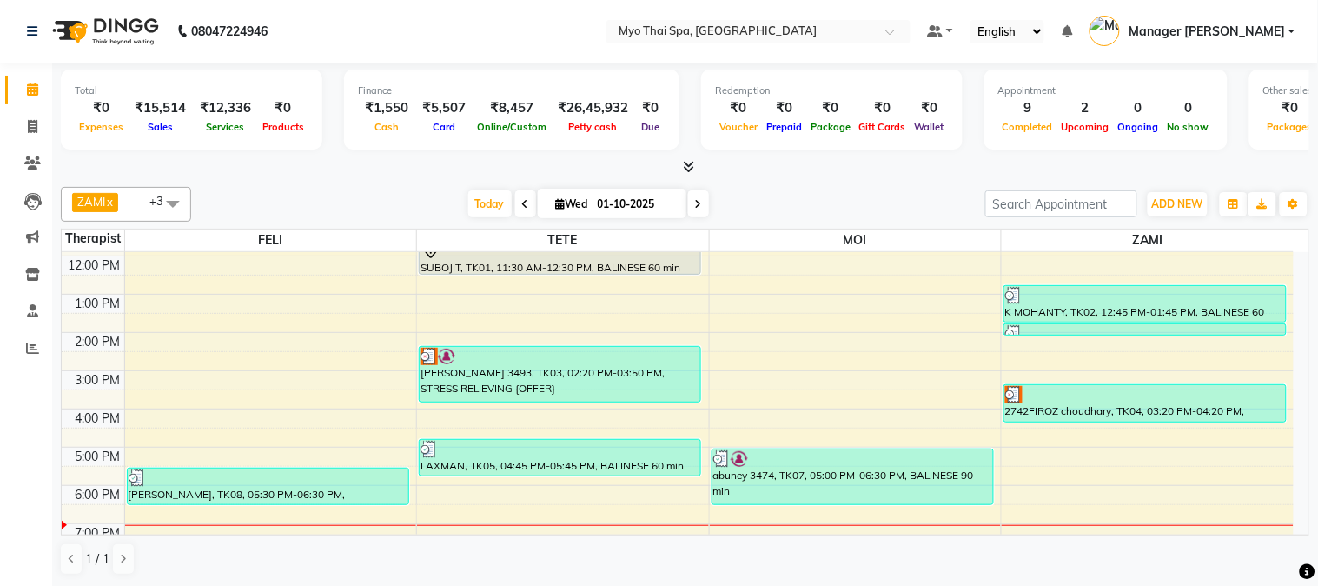
scroll to position [62, 0]
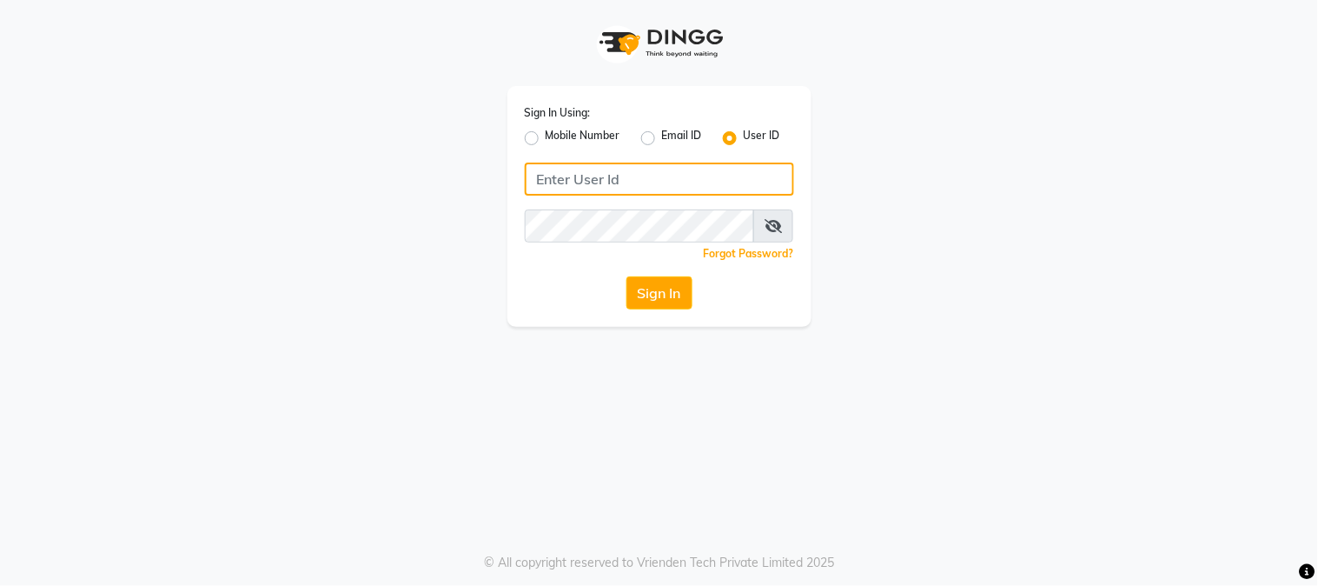
click at [667, 182] on input "Username" at bounding box center [659, 179] width 269 height 33
type input "7900176666"
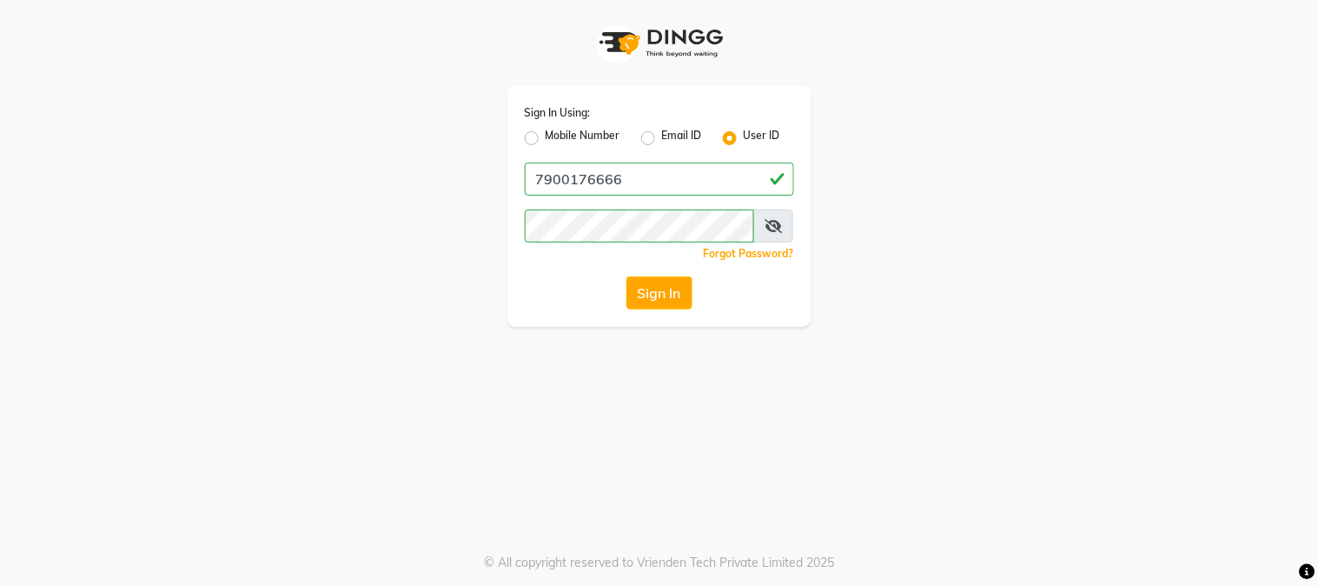
click at [680, 317] on div "Sign In Using: Mobile Number Email ID User ID 7900176666 Remember me Forgot Pas…" at bounding box center [660, 206] width 304 height 241
click at [666, 287] on button "Sign In" at bounding box center [660, 292] width 66 height 33
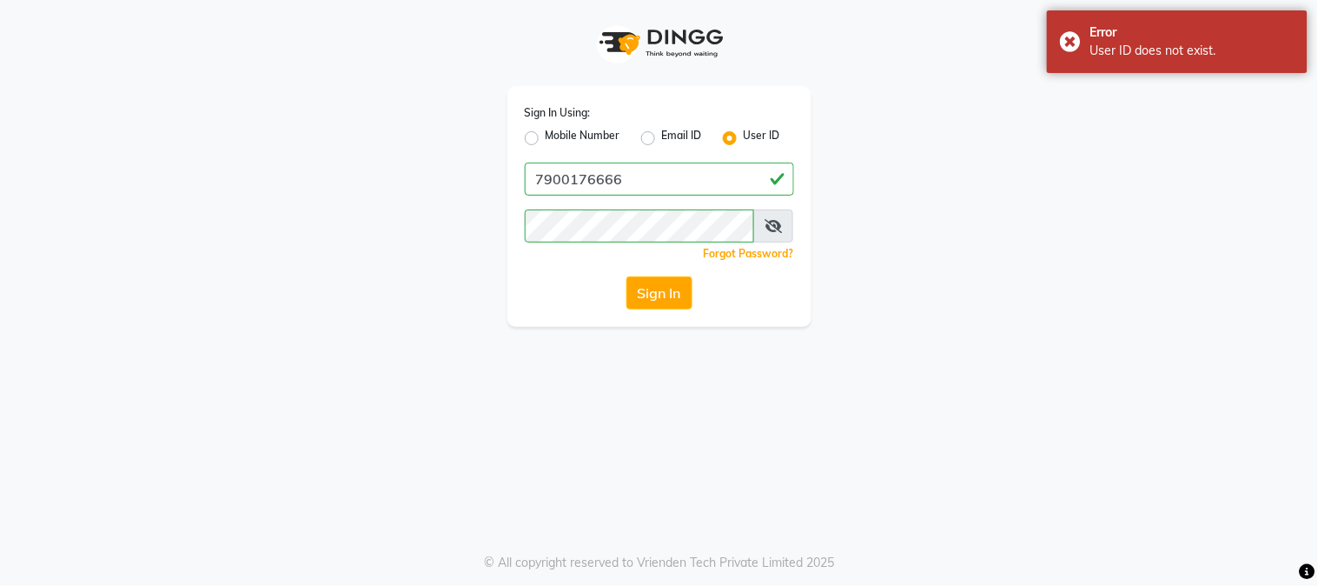
click at [776, 229] on icon at bounding box center [773, 226] width 17 height 14
click at [546, 133] on label "Mobile Number" at bounding box center [583, 138] width 75 height 21
click at [546, 133] on input "Mobile Number" at bounding box center [551, 133] width 11 height 11
radio input "true"
radio input "false"
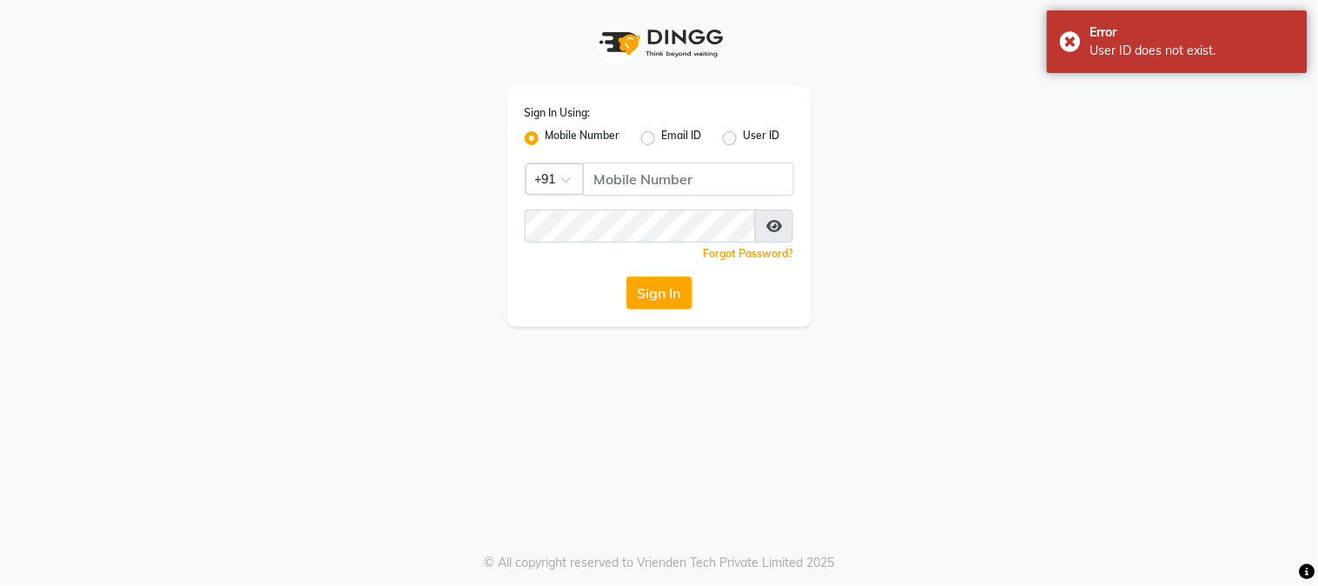
drag, startPoint x: 646, startPoint y: 197, endPoint x: 657, endPoint y: 175, distance: 25.3
click at [652, 189] on div "Sign In Using: Mobile Number Email ID User ID Country Code × +91 Remember me Fo…" at bounding box center [660, 206] width 304 height 241
click at [657, 175] on input "Username" at bounding box center [688, 179] width 211 height 33
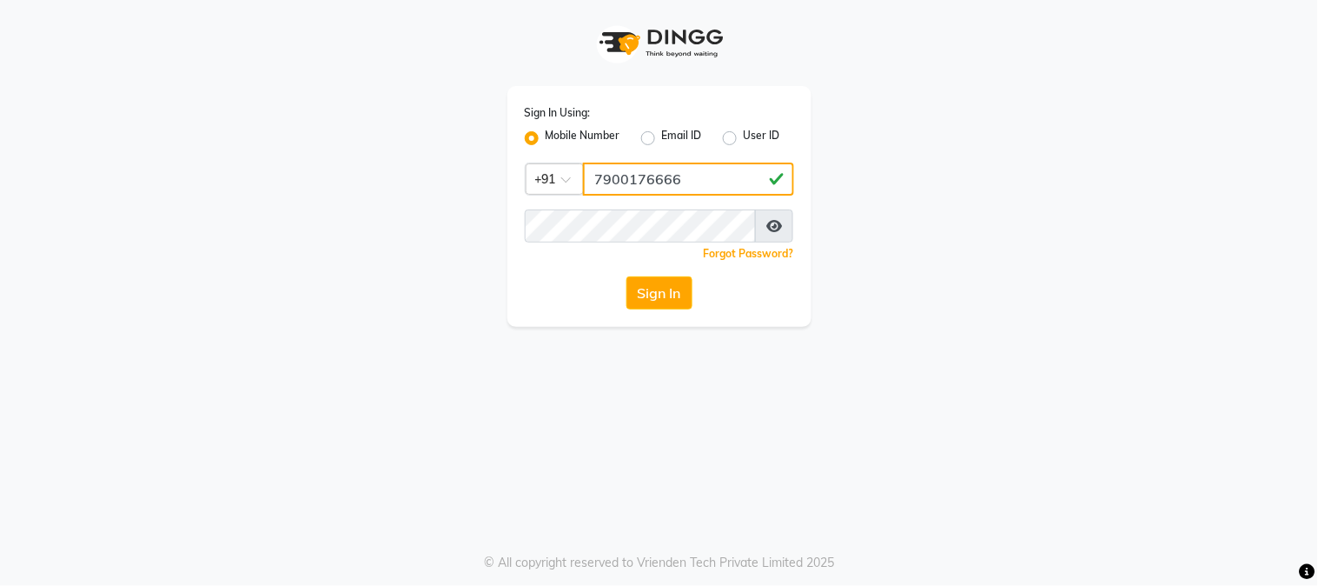
type input "7900176666"
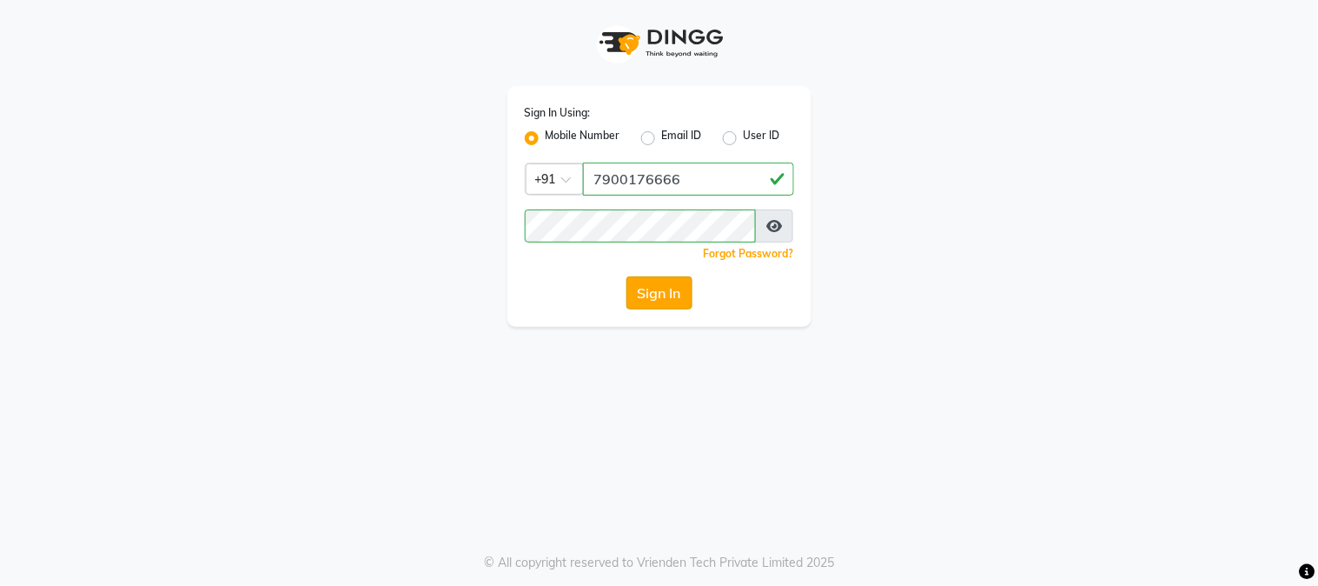
click at [683, 289] on button "Sign In" at bounding box center [660, 292] width 66 height 33
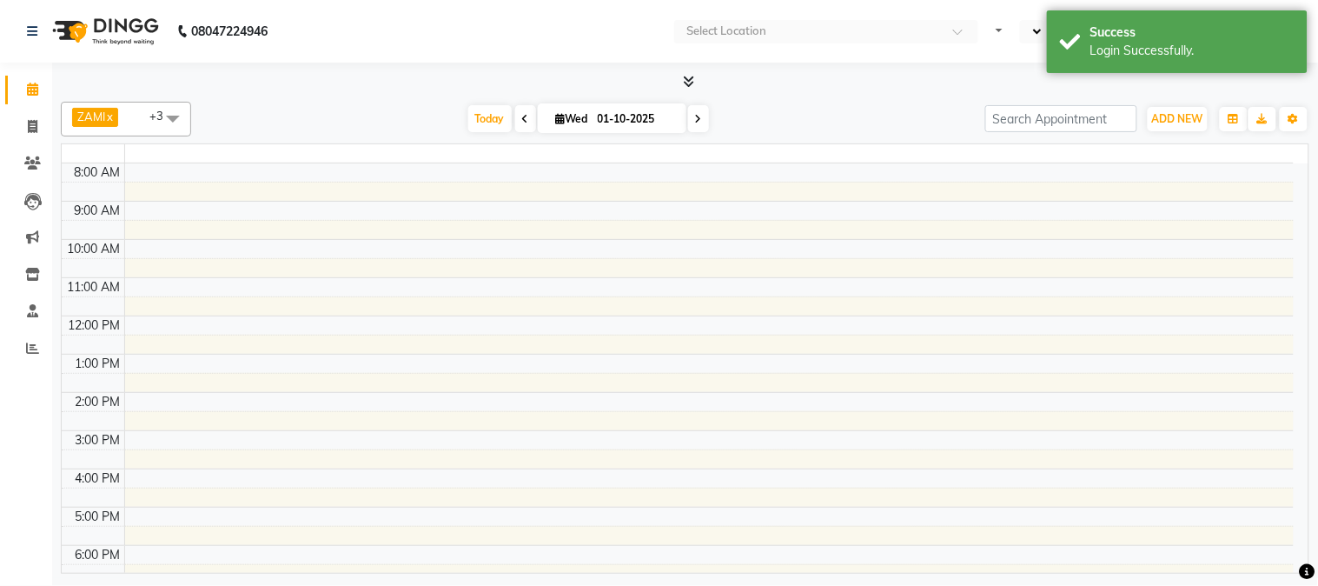
select select "en"
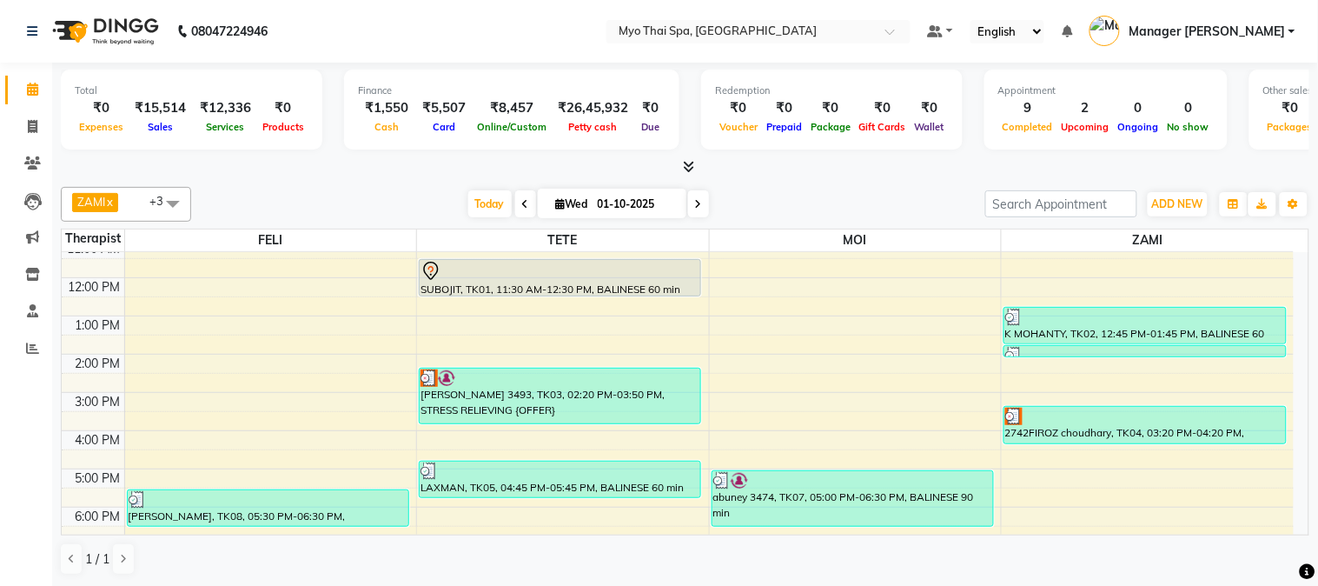
scroll to position [254, 0]
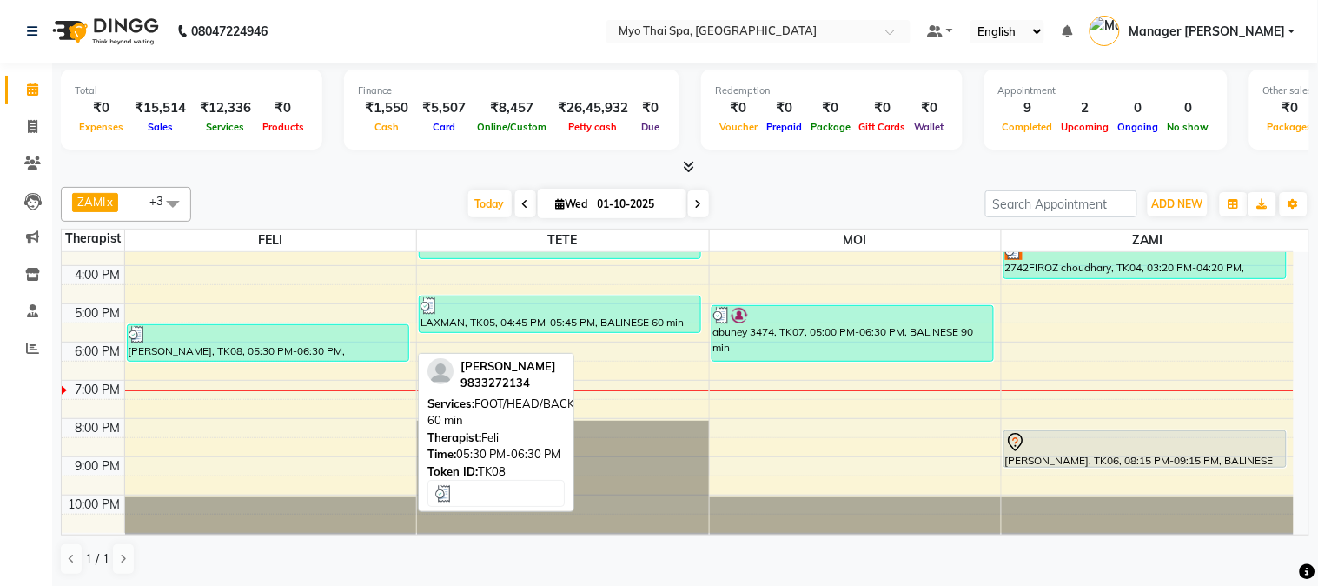
click at [247, 339] on div at bounding box center [268, 334] width 279 height 17
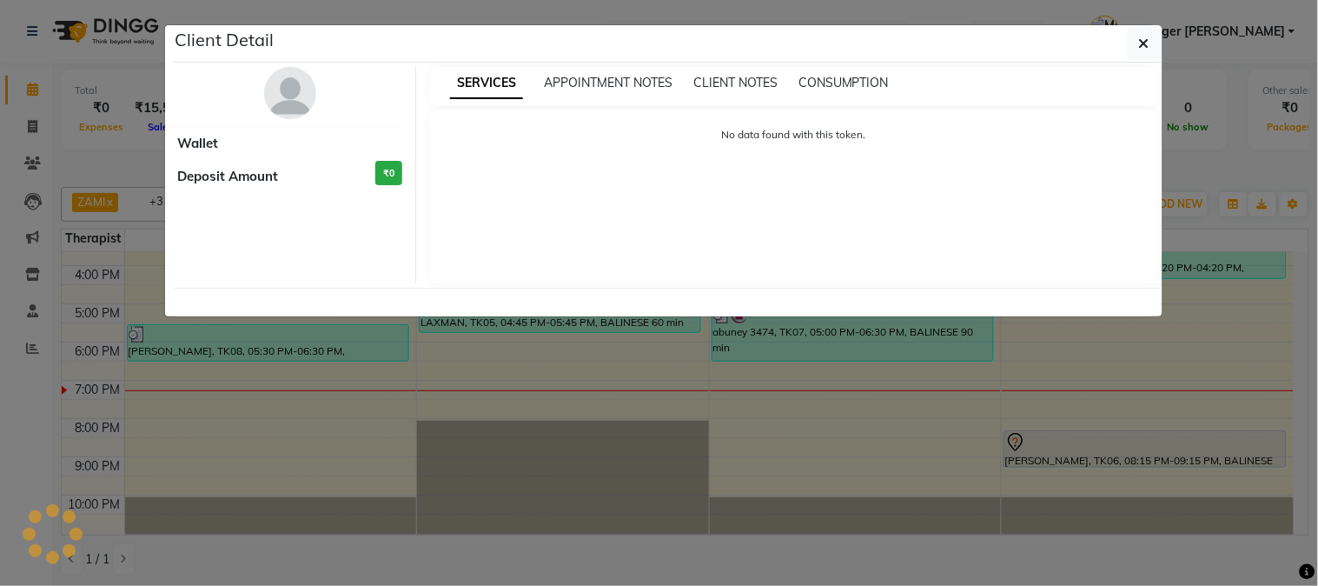
select select "3"
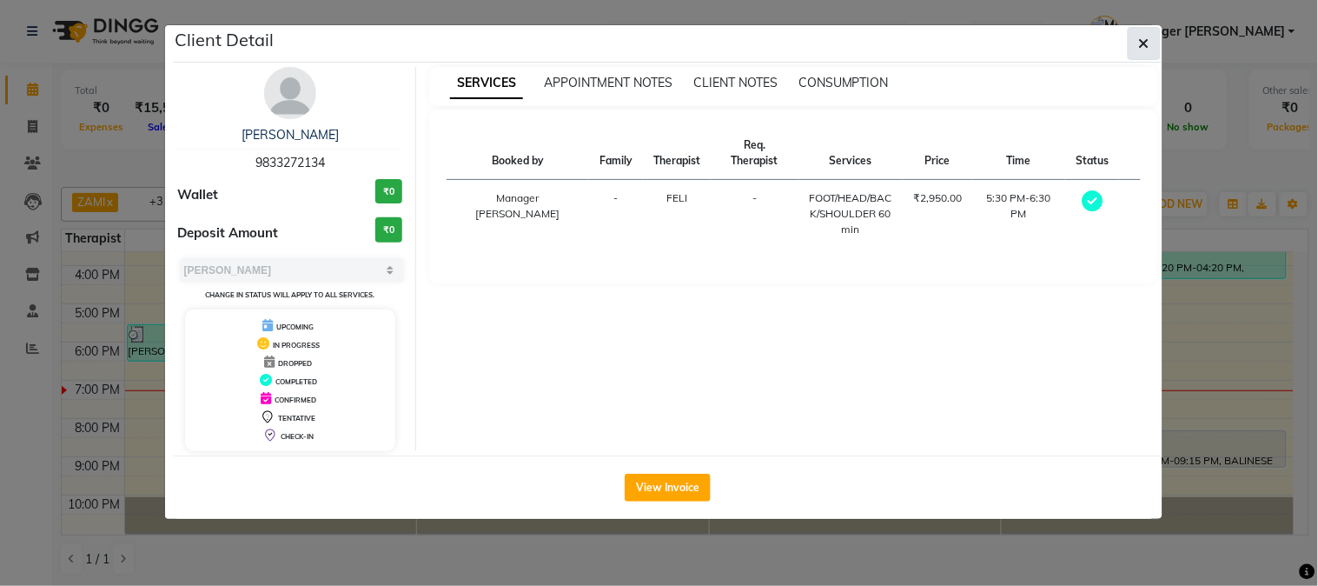
click at [1130, 50] on button "button" at bounding box center [1144, 43] width 33 height 33
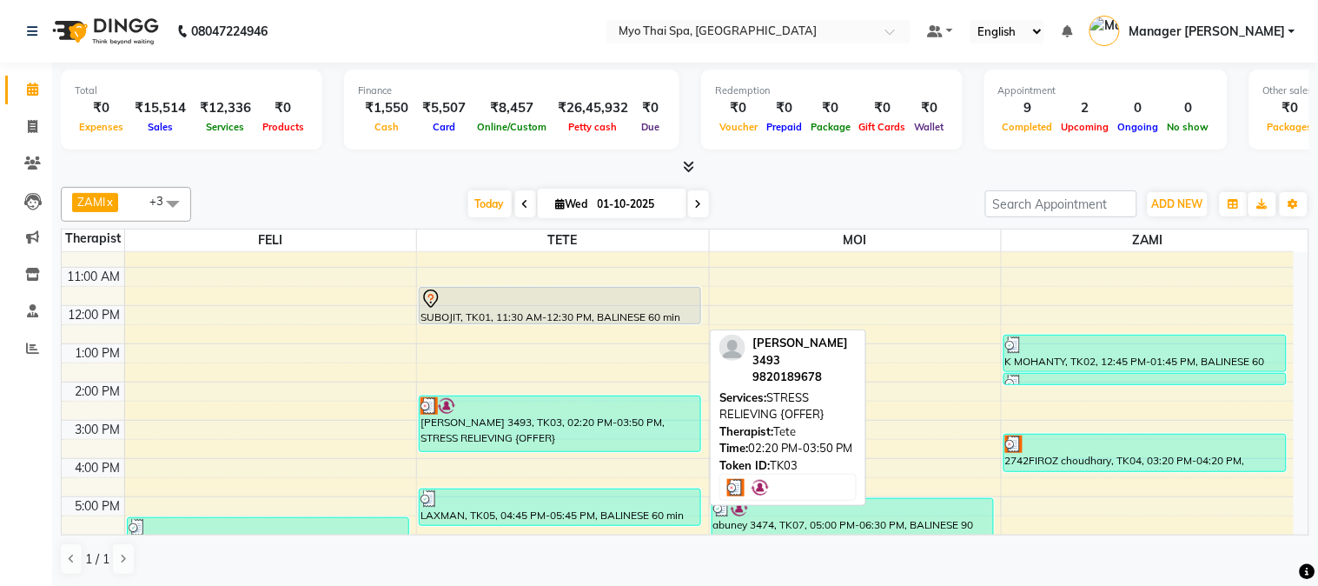
scroll to position [0, 0]
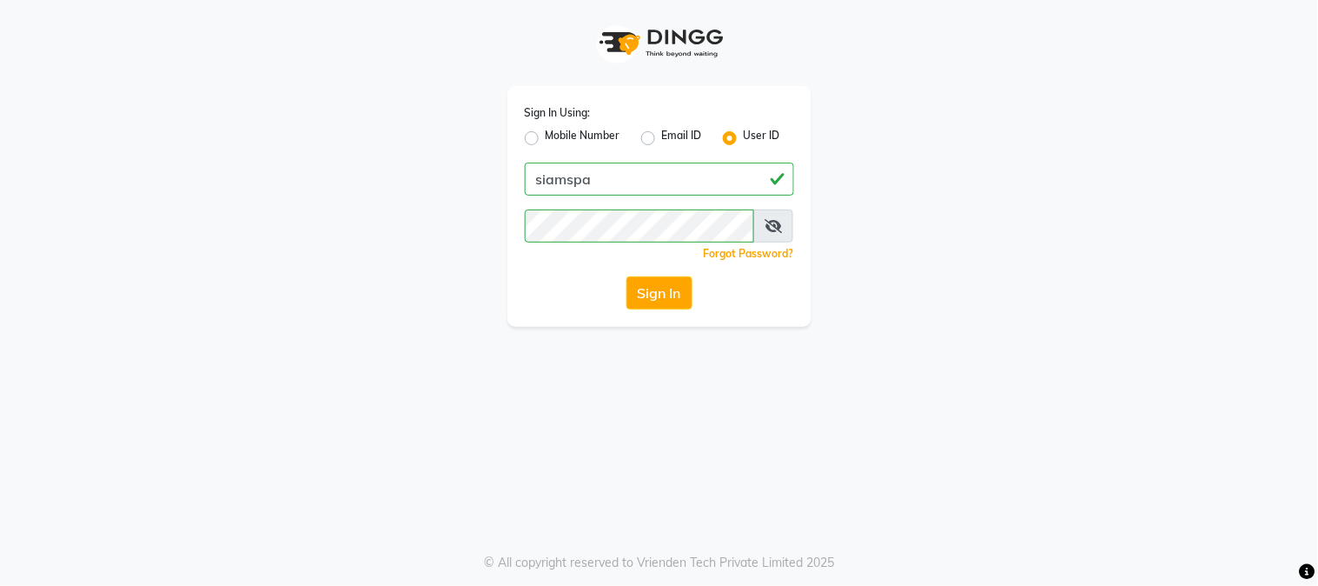
click at [777, 223] on icon at bounding box center [773, 226] width 17 height 14
click at [669, 299] on button "Sign In" at bounding box center [660, 292] width 66 height 33
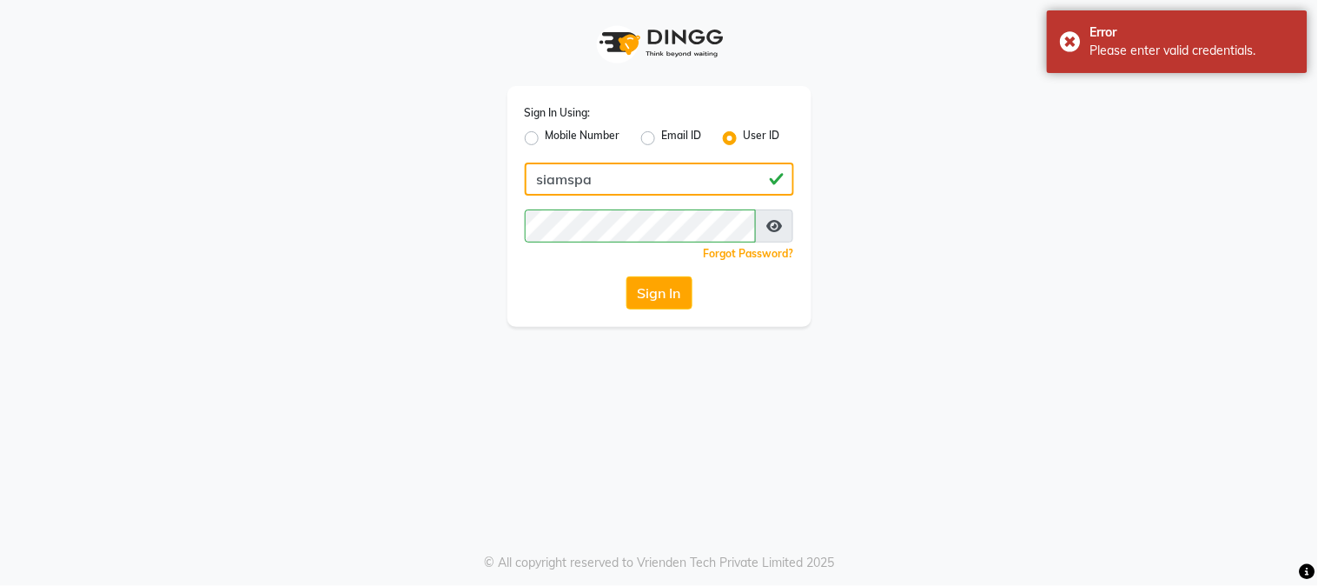
click at [648, 179] on input "siamspa" at bounding box center [659, 179] width 269 height 33
click at [647, 290] on button "Sign In" at bounding box center [660, 292] width 66 height 33
click at [708, 169] on input "siam" at bounding box center [659, 179] width 269 height 33
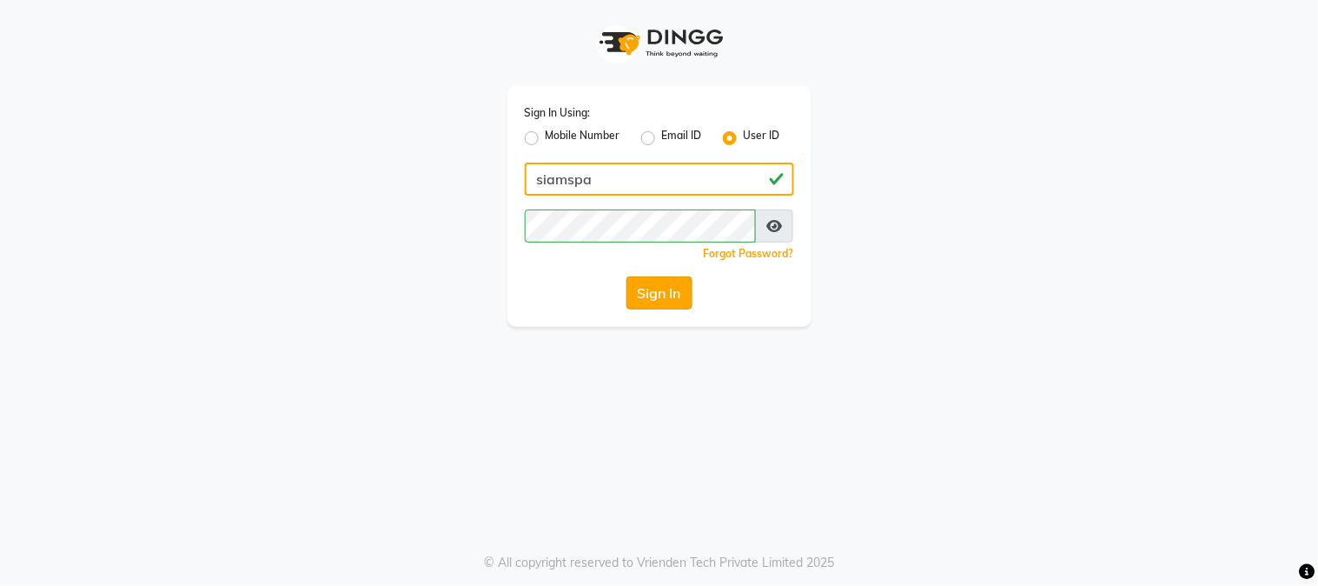
type input "siamspa"
click at [655, 287] on button "Sign In" at bounding box center [660, 292] width 66 height 33
click at [689, 284] on button "Sign In" at bounding box center [660, 292] width 66 height 33
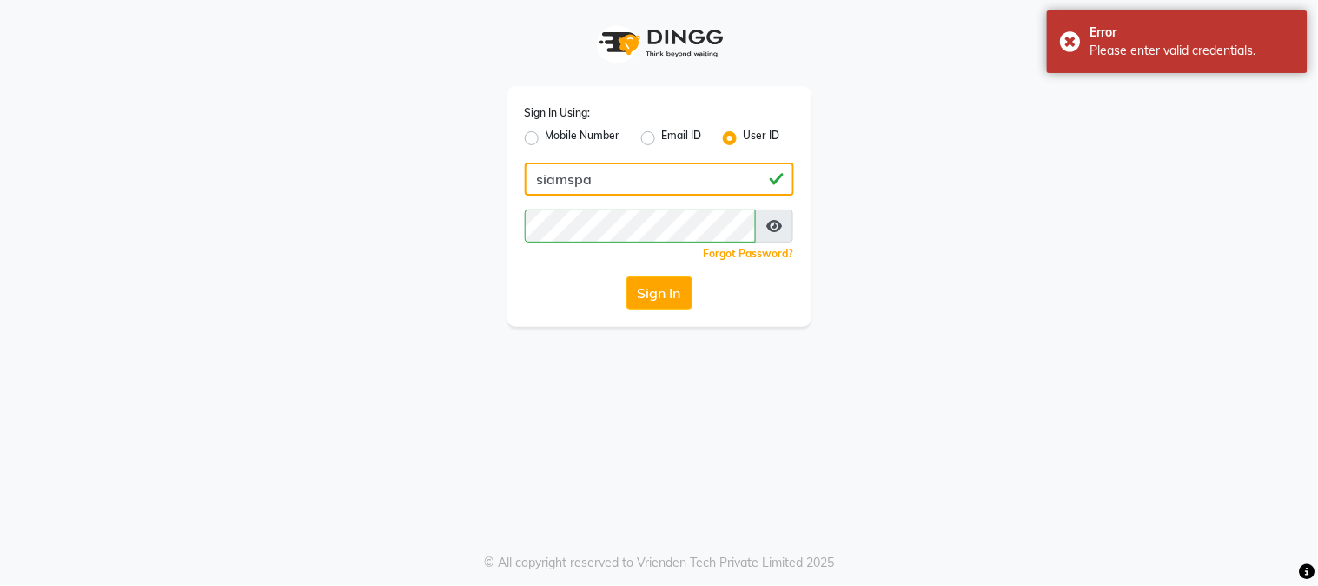
click at [685, 185] on input "siamspa" at bounding box center [659, 179] width 269 height 33
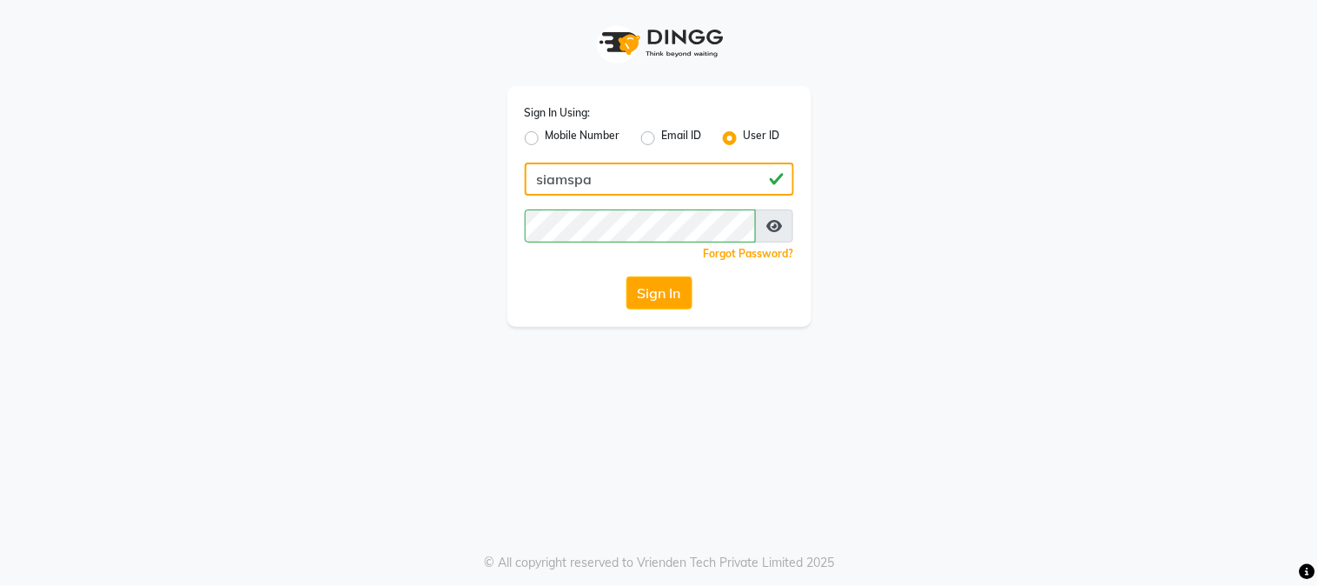
drag, startPoint x: 645, startPoint y: 185, endPoint x: 526, endPoint y: 180, distance: 119.2
click at [526, 180] on input "siamspa" at bounding box center [659, 179] width 269 height 33
click at [608, 182] on input "Username" at bounding box center [659, 179] width 269 height 33
click at [744, 132] on label "User ID" at bounding box center [762, 138] width 36 height 21
click at [744, 132] on input "User ID" at bounding box center [749, 133] width 11 height 11
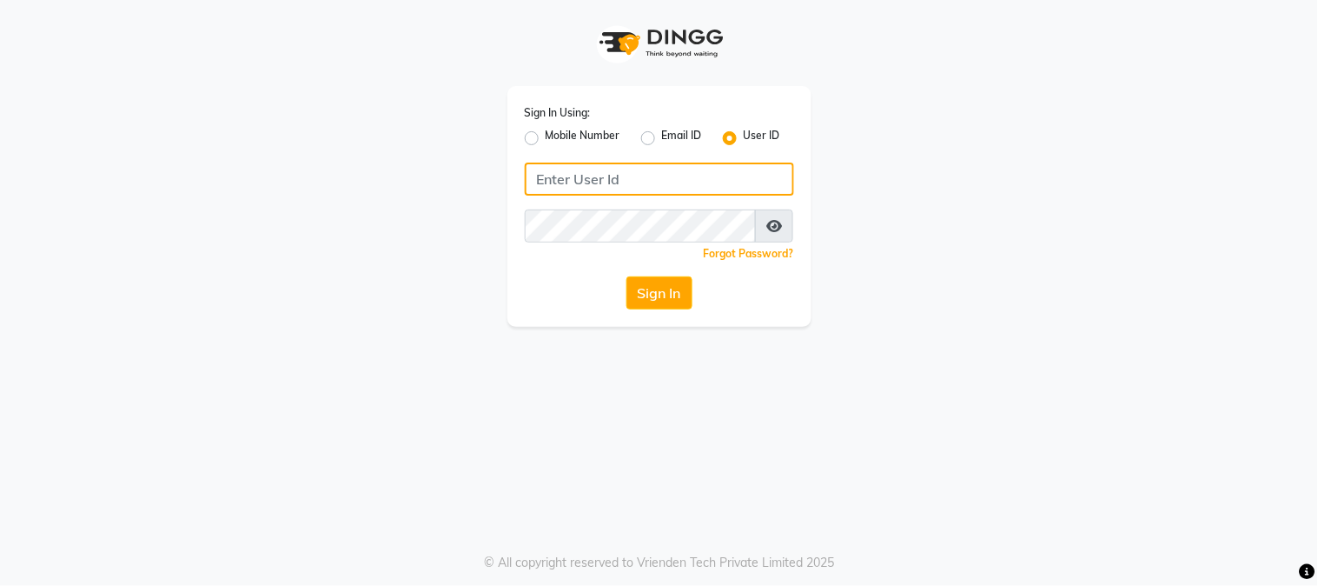
click at [713, 171] on input "Username" at bounding box center [659, 179] width 269 height 33
type input "siamspa"
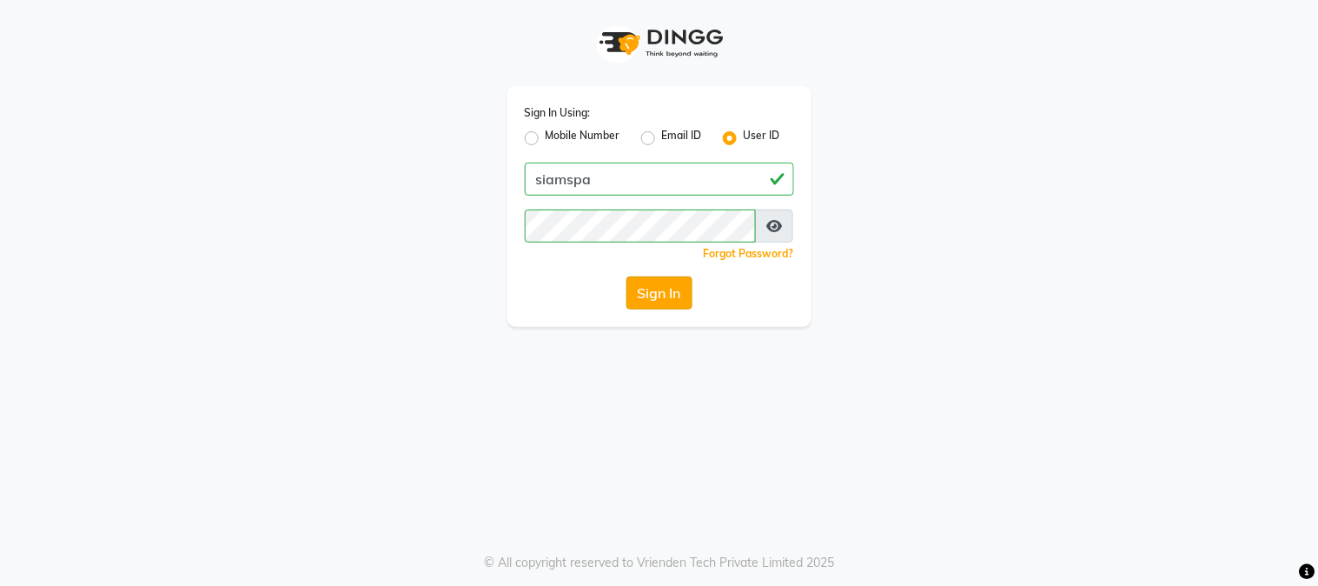
click at [659, 282] on button "Sign In" at bounding box center [660, 292] width 66 height 33
